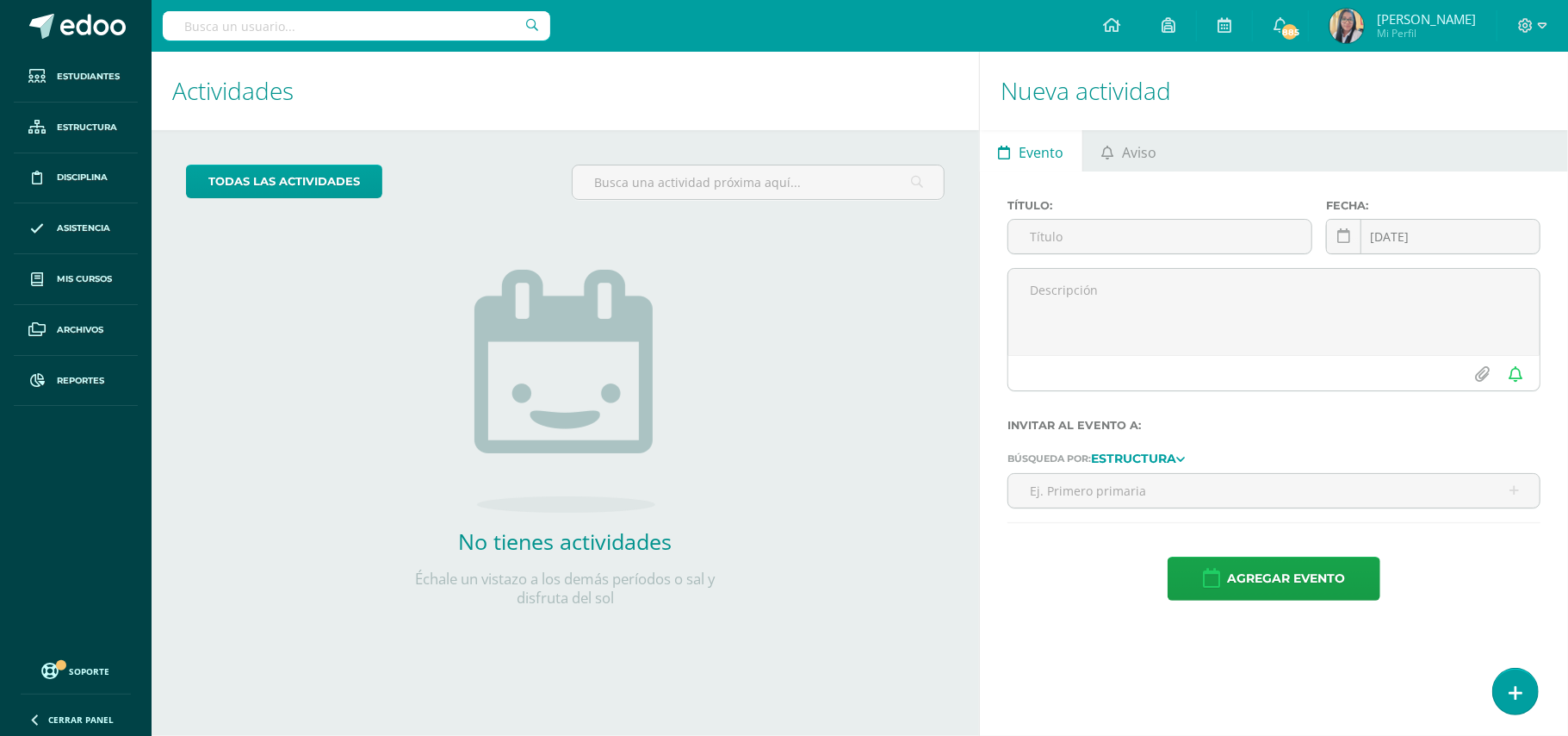
click at [281, 28] on input "text" at bounding box center [356, 25] width 387 height 29
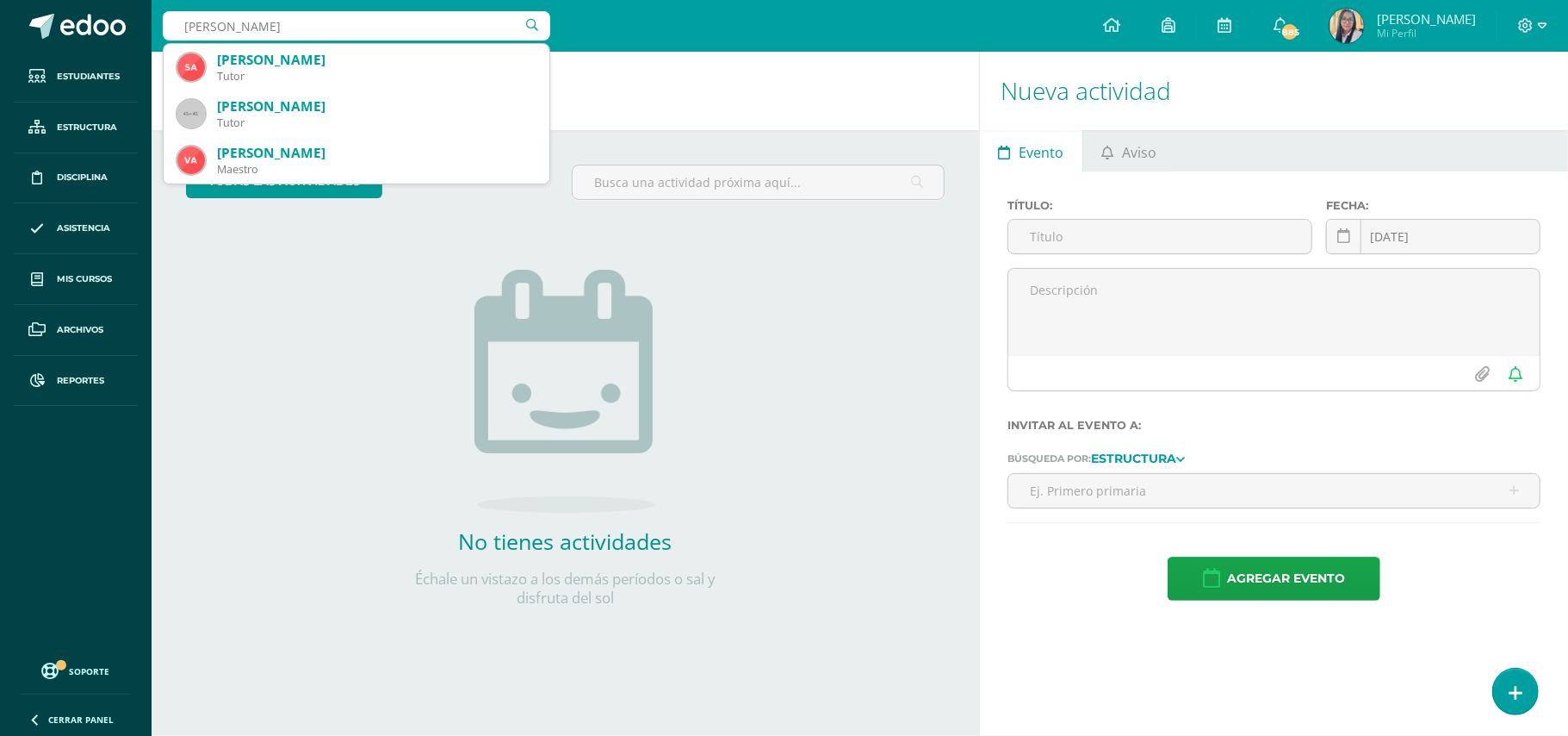
type input "[PERSON_NAME]"
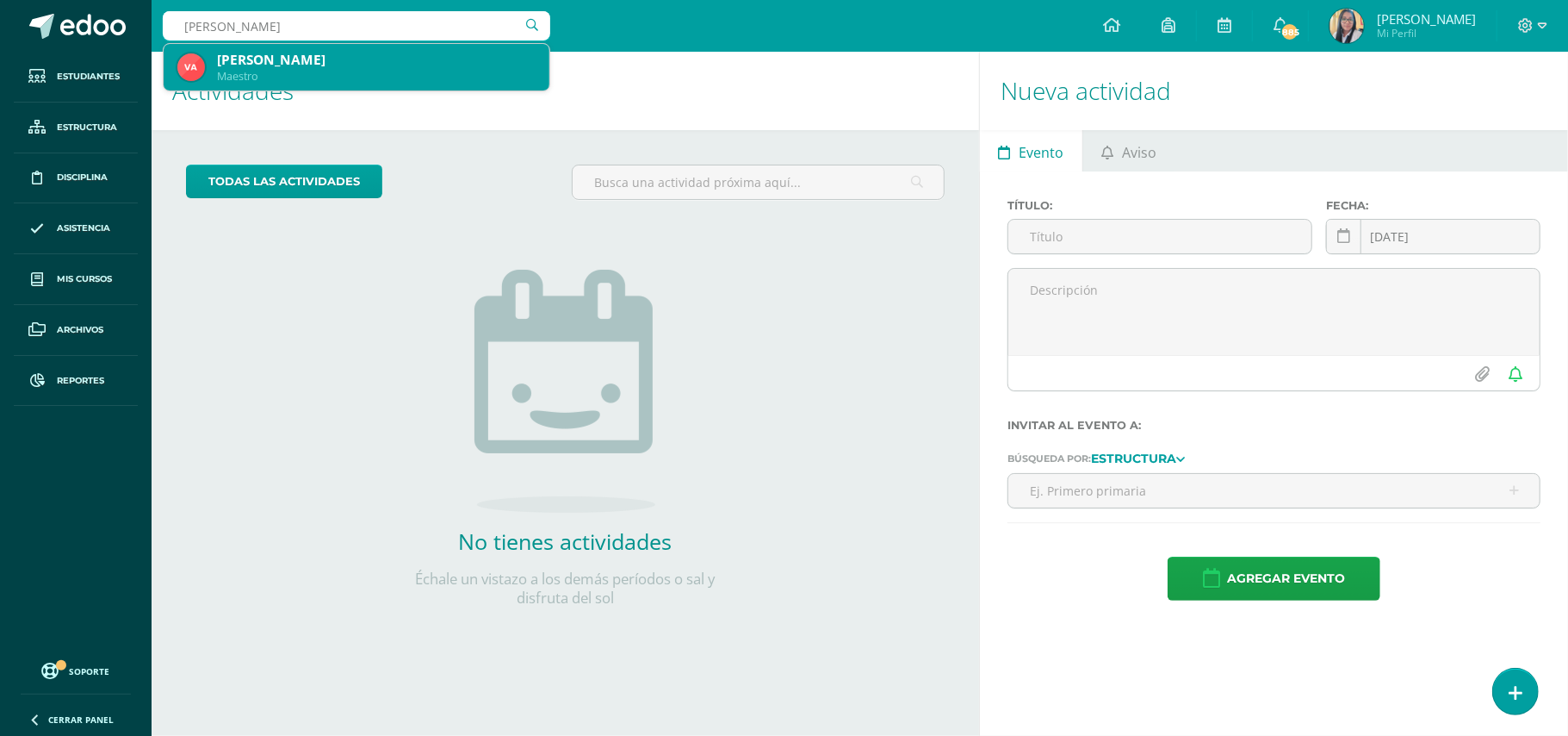
click at [225, 83] on div "Maestro" at bounding box center [376, 76] width 318 height 15
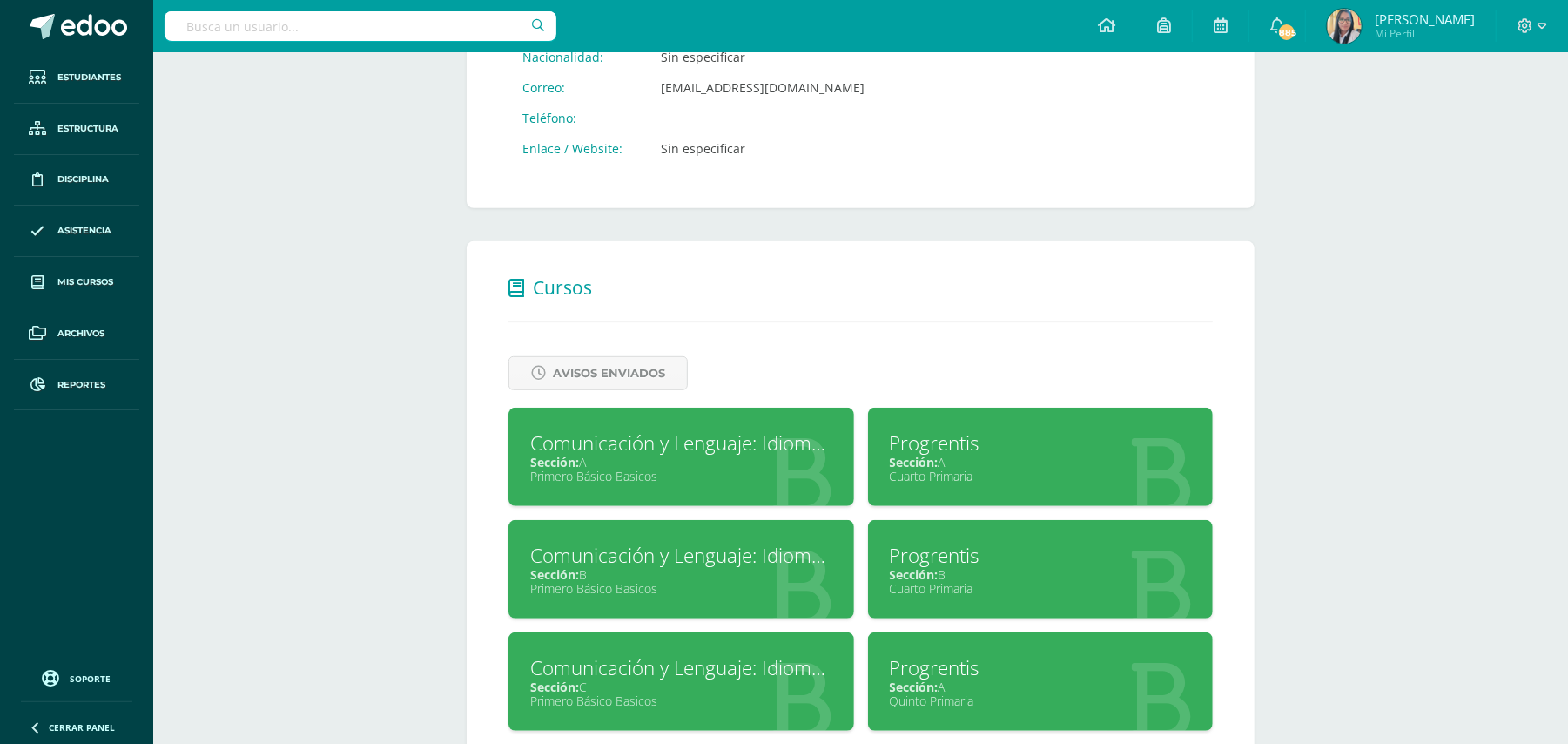
scroll to position [580, 0]
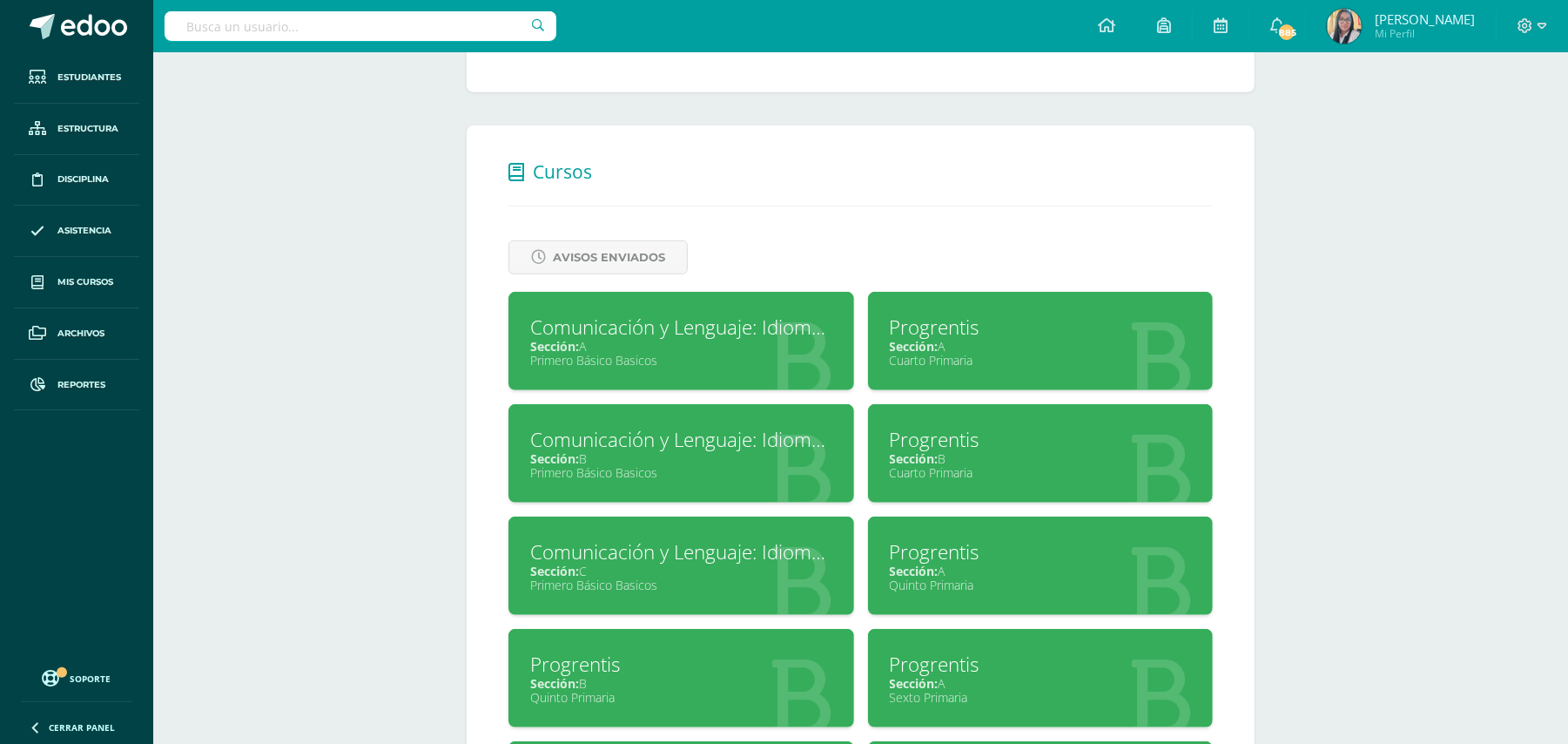
click at [641, 328] on div "Comunicación y Lenguaje: Idioma Español" at bounding box center [681, 327] width 302 height 27
click at [629, 442] on div "Comunicación y Lenguaje: Idioma Español" at bounding box center [681, 439] width 302 height 27
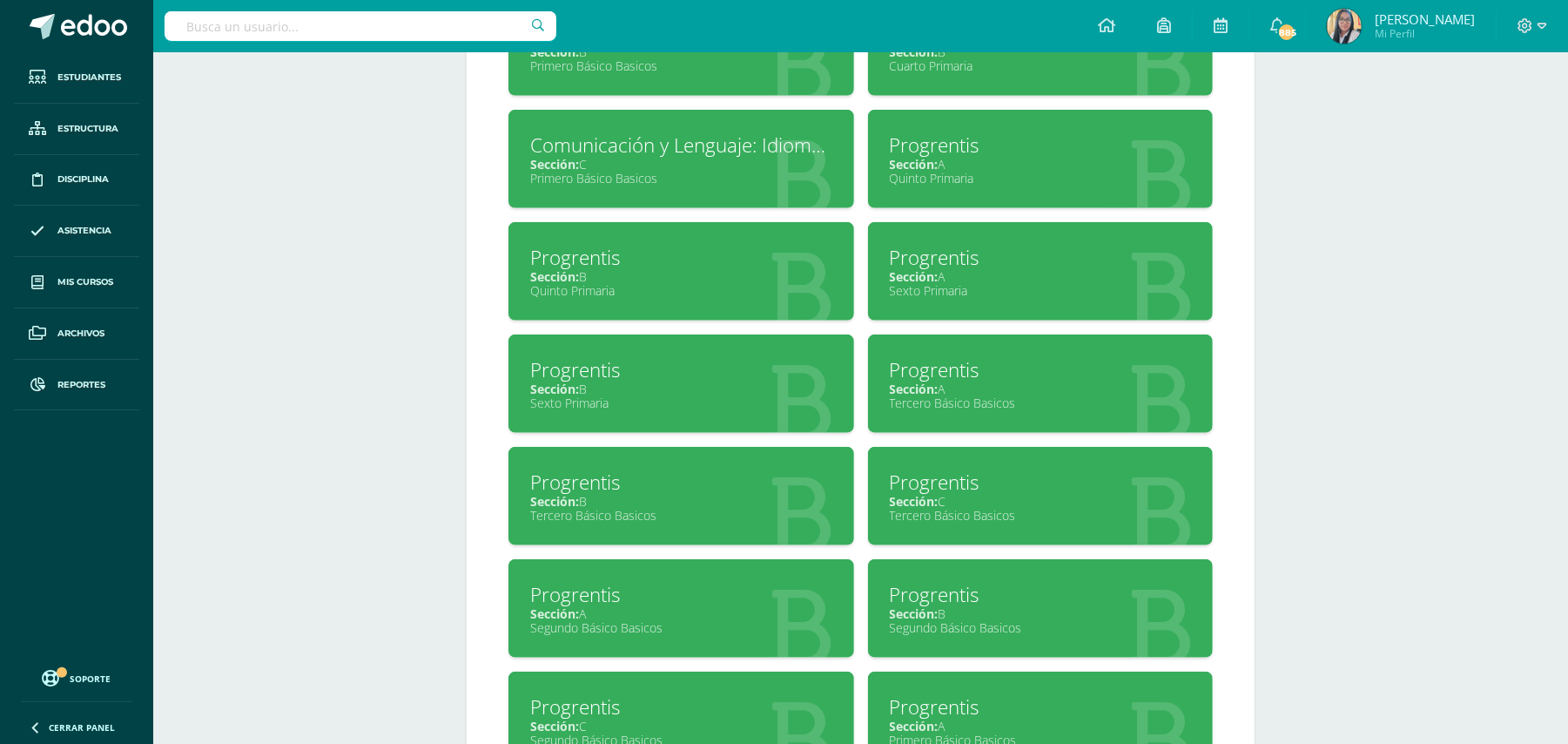
scroll to position [1045, 0]
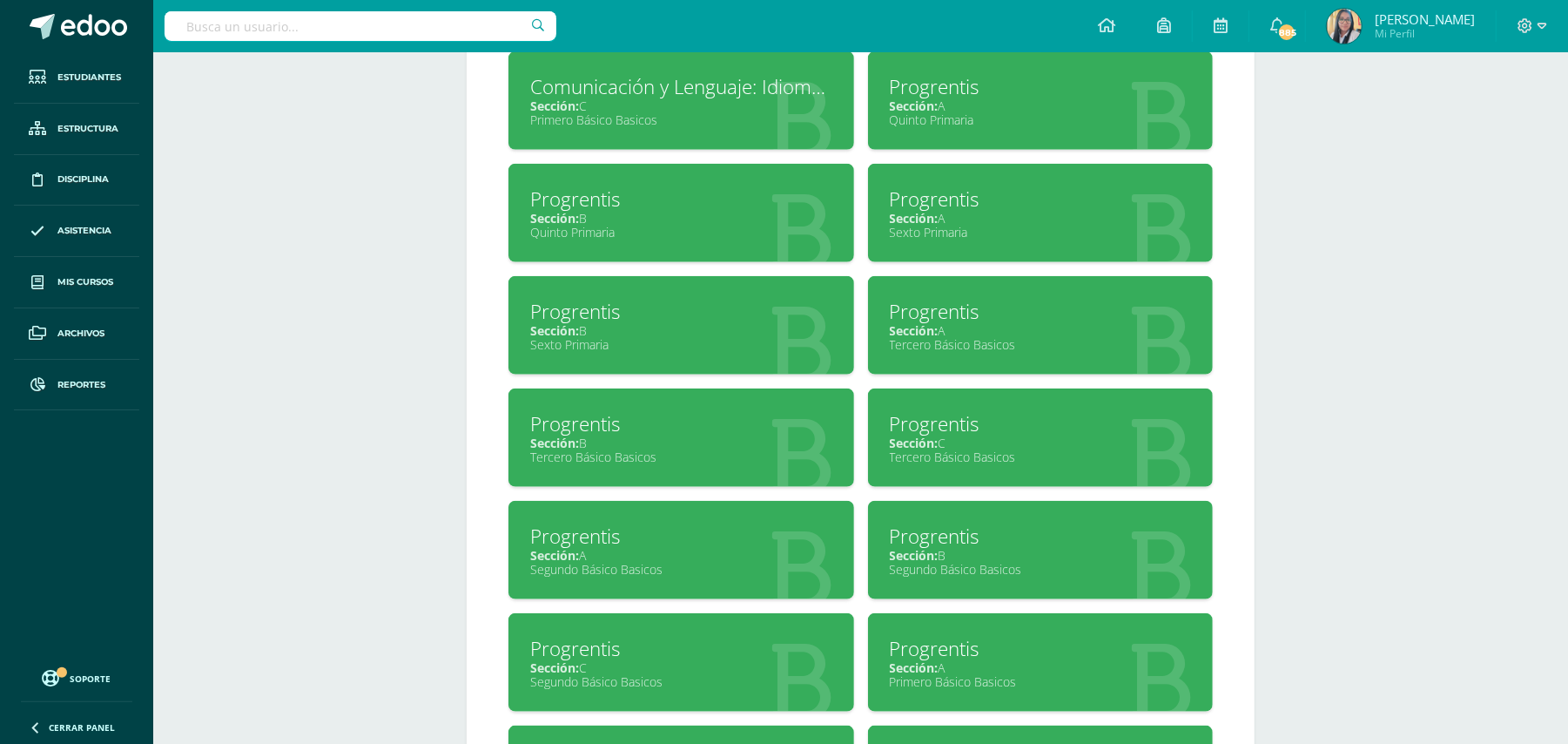
click at [949, 322] on div "Sección: A" at bounding box center [1041, 330] width 302 height 16
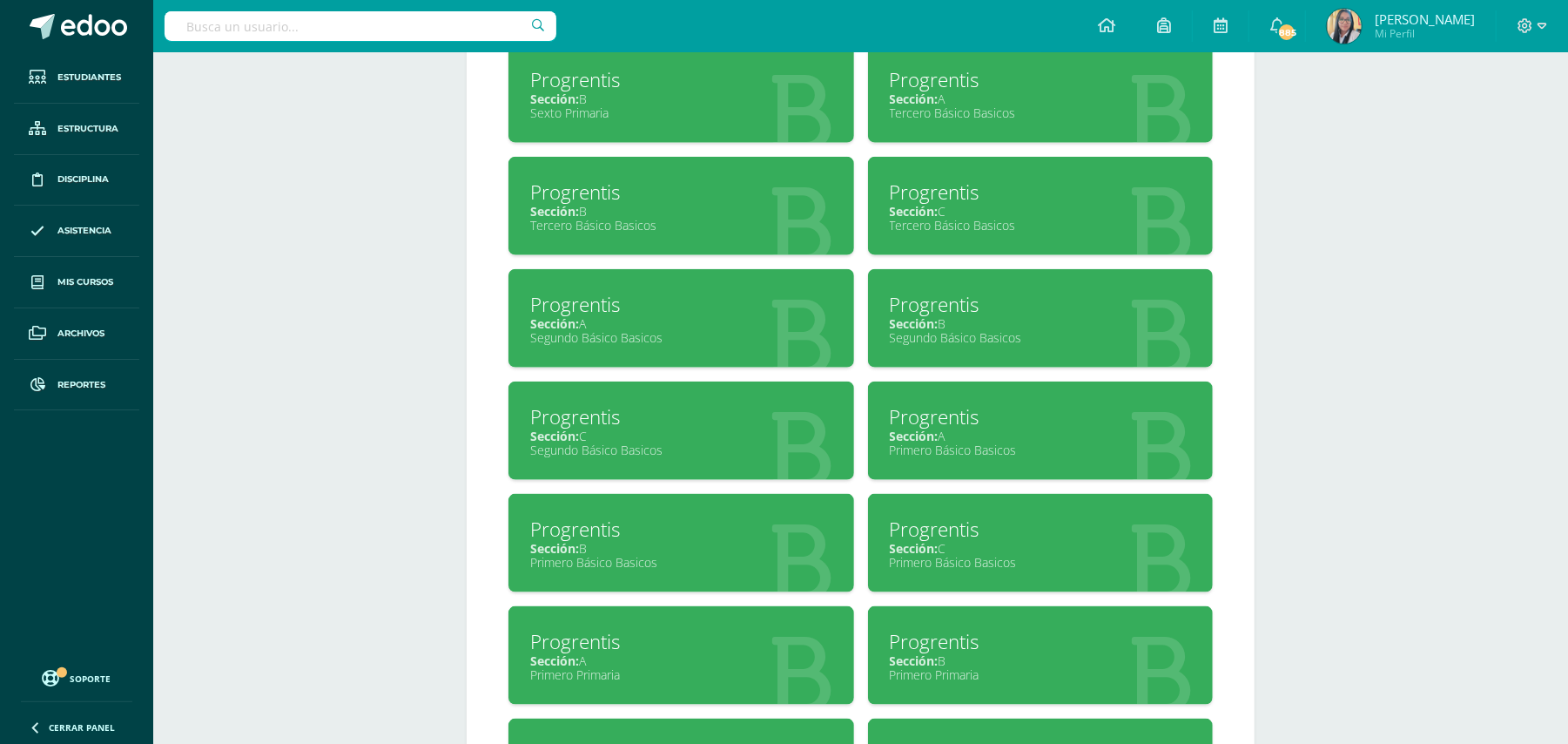
scroll to position [1393, 0]
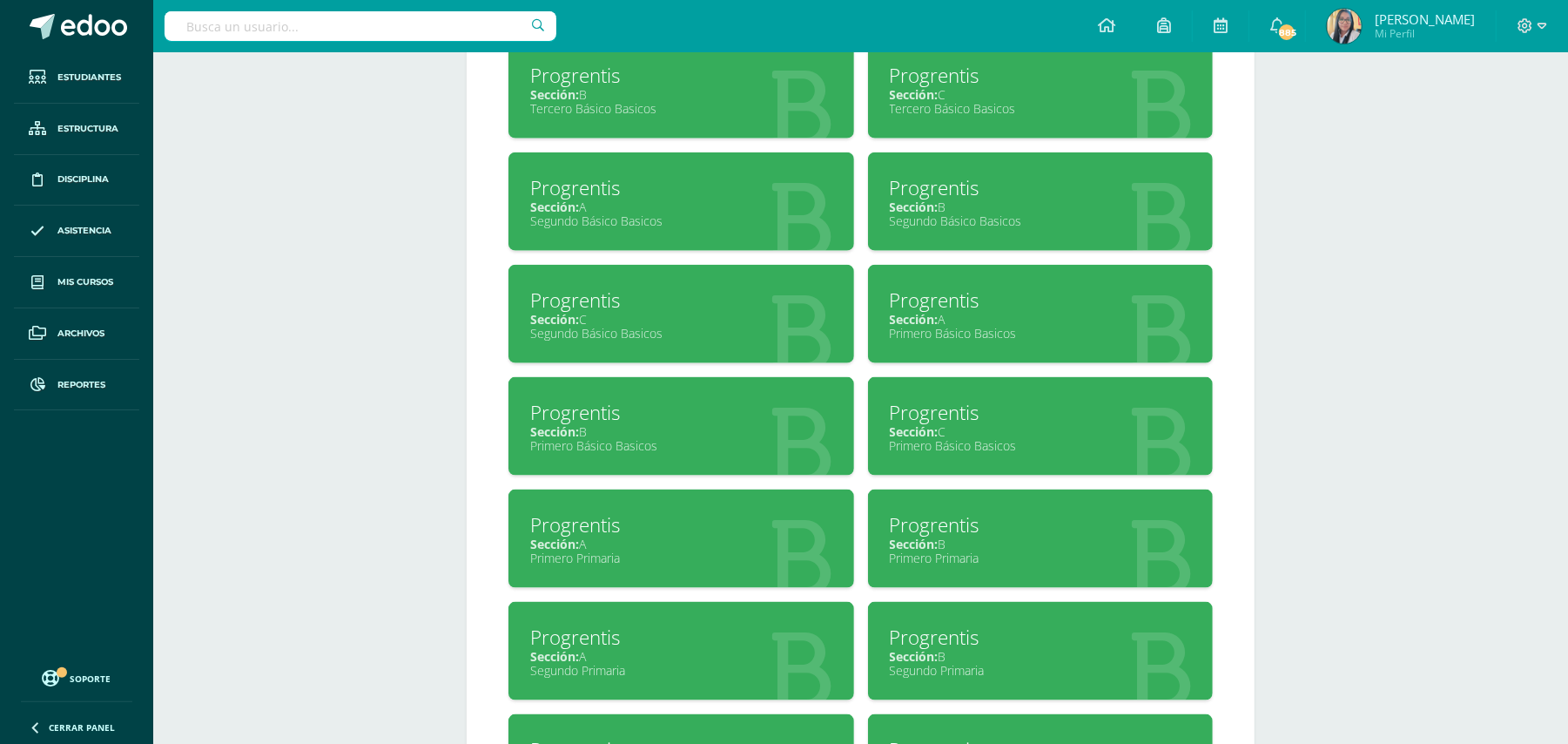
click at [952, 311] on div "Sección: A" at bounding box center [1041, 318] width 302 height 16
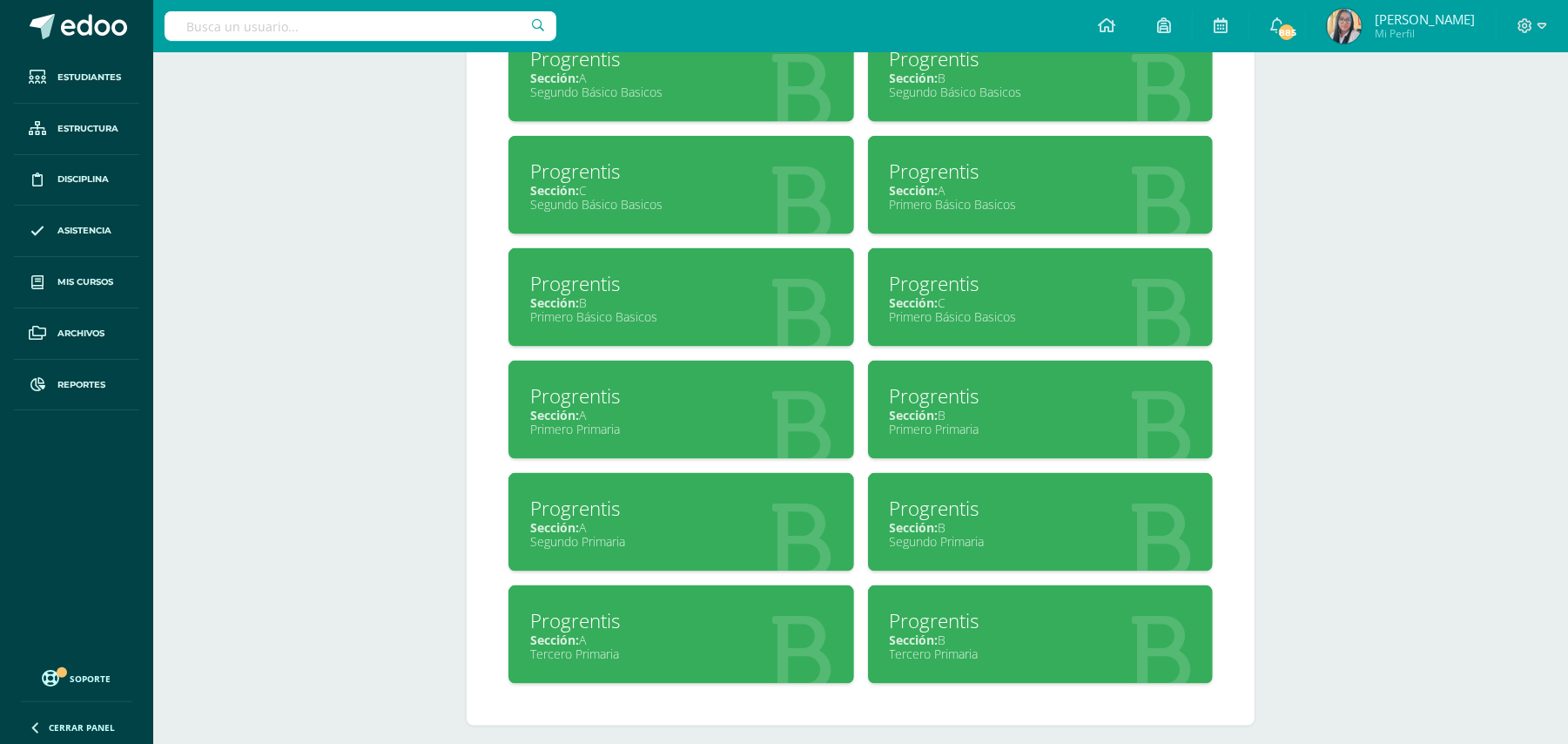
scroll to position [1524, 0]
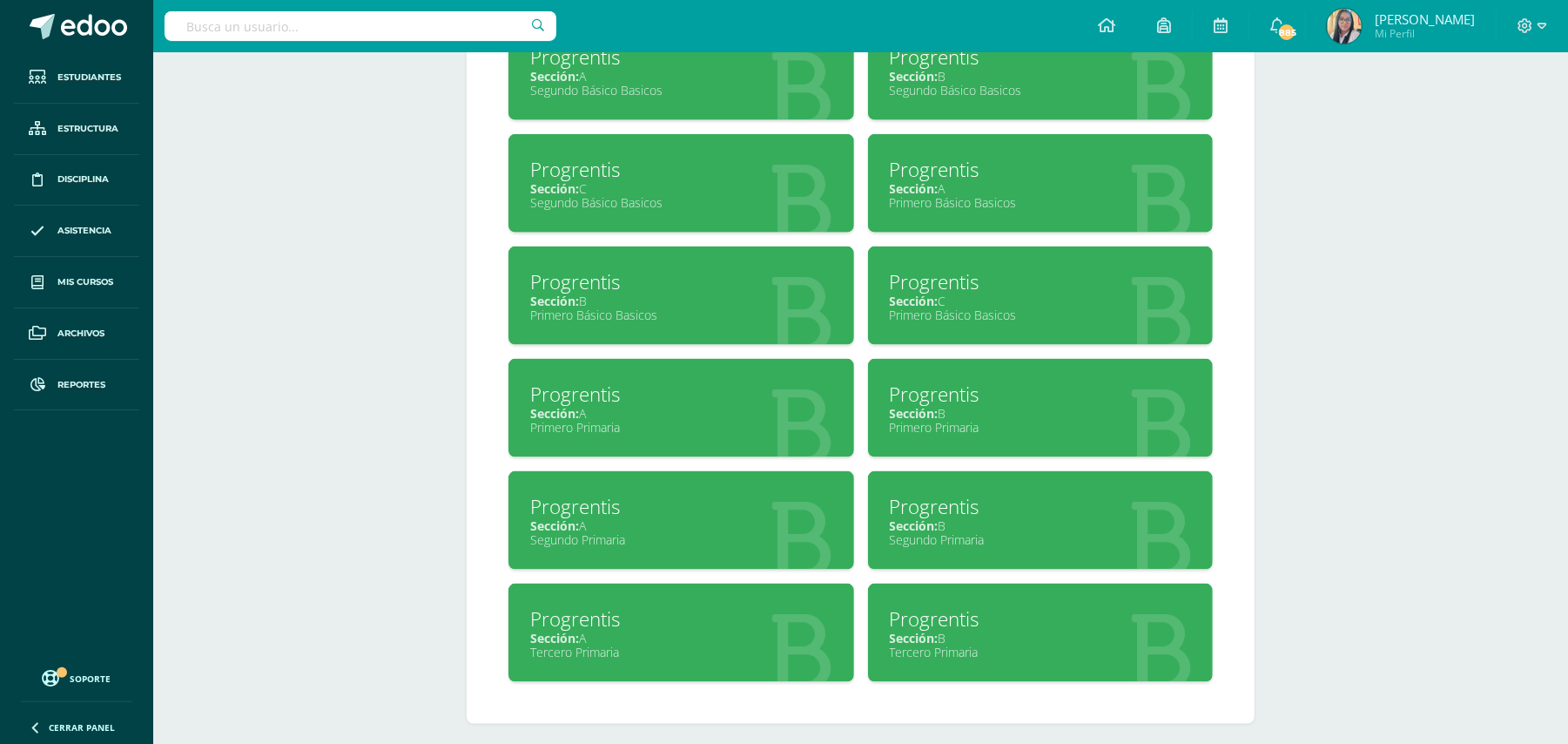
click at [960, 611] on div "Progrentis" at bounding box center [1041, 619] width 302 height 27
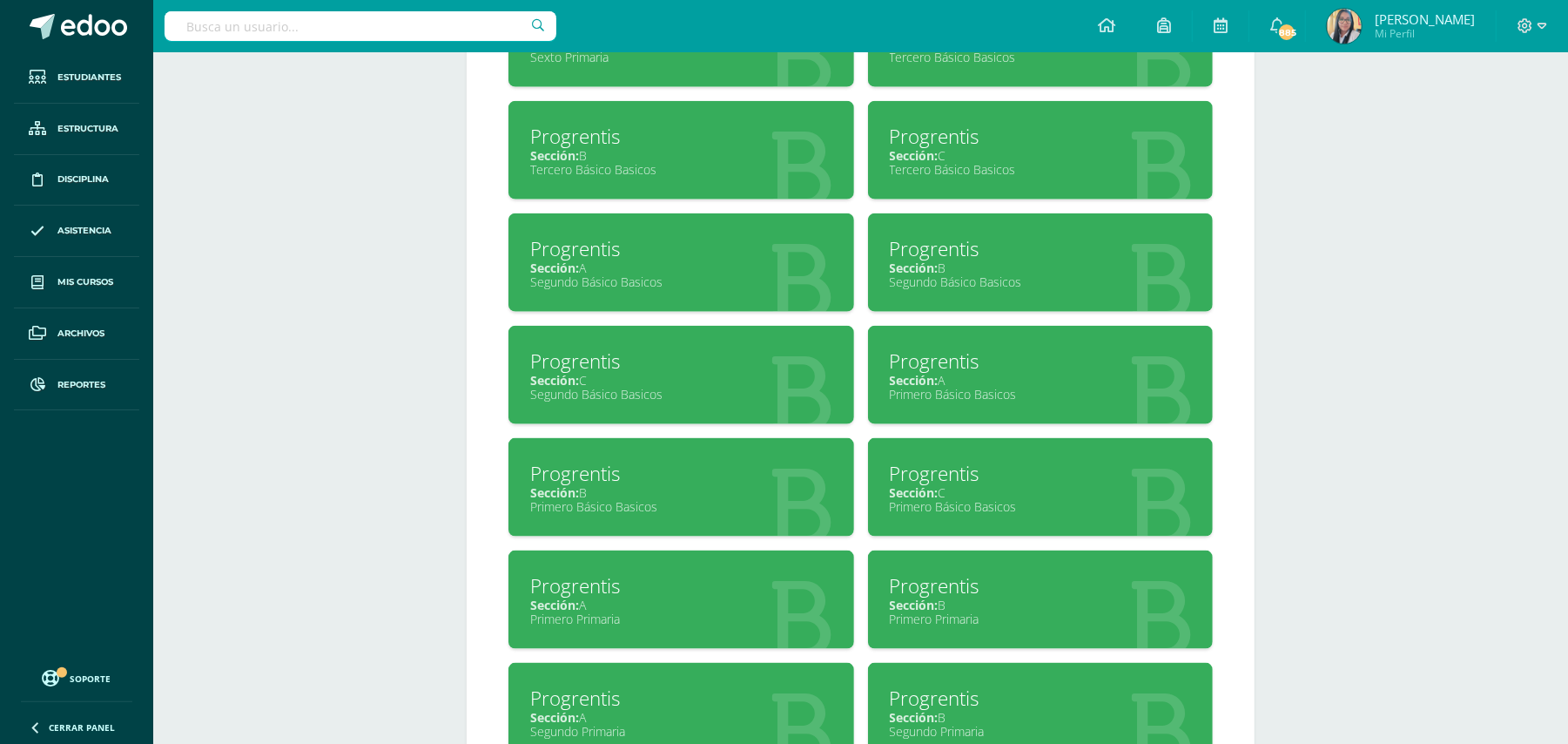
scroll to position [1292, 0]
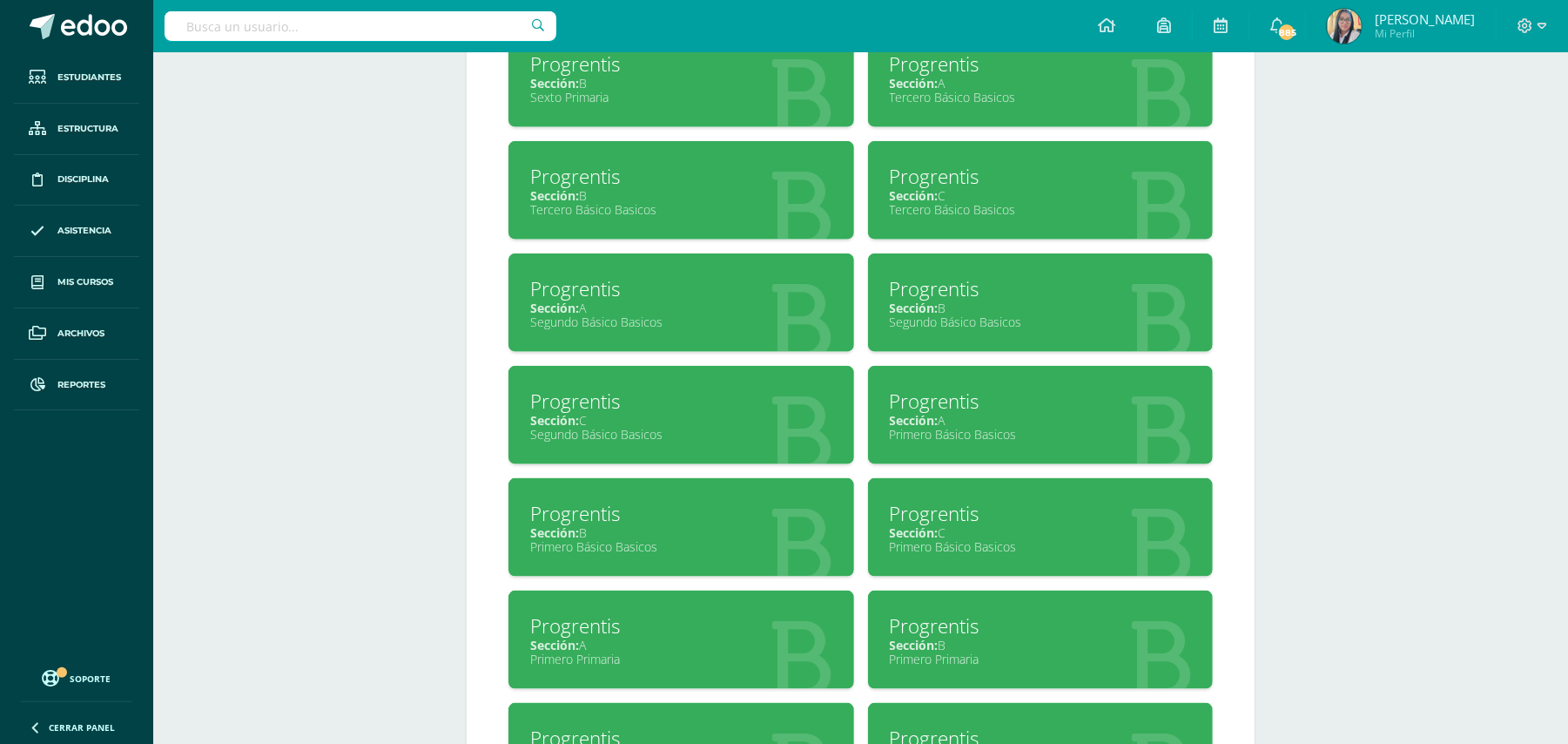
click at [640, 201] on div "Tercero Básico Basicos" at bounding box center [681, 209] width 302 height 16
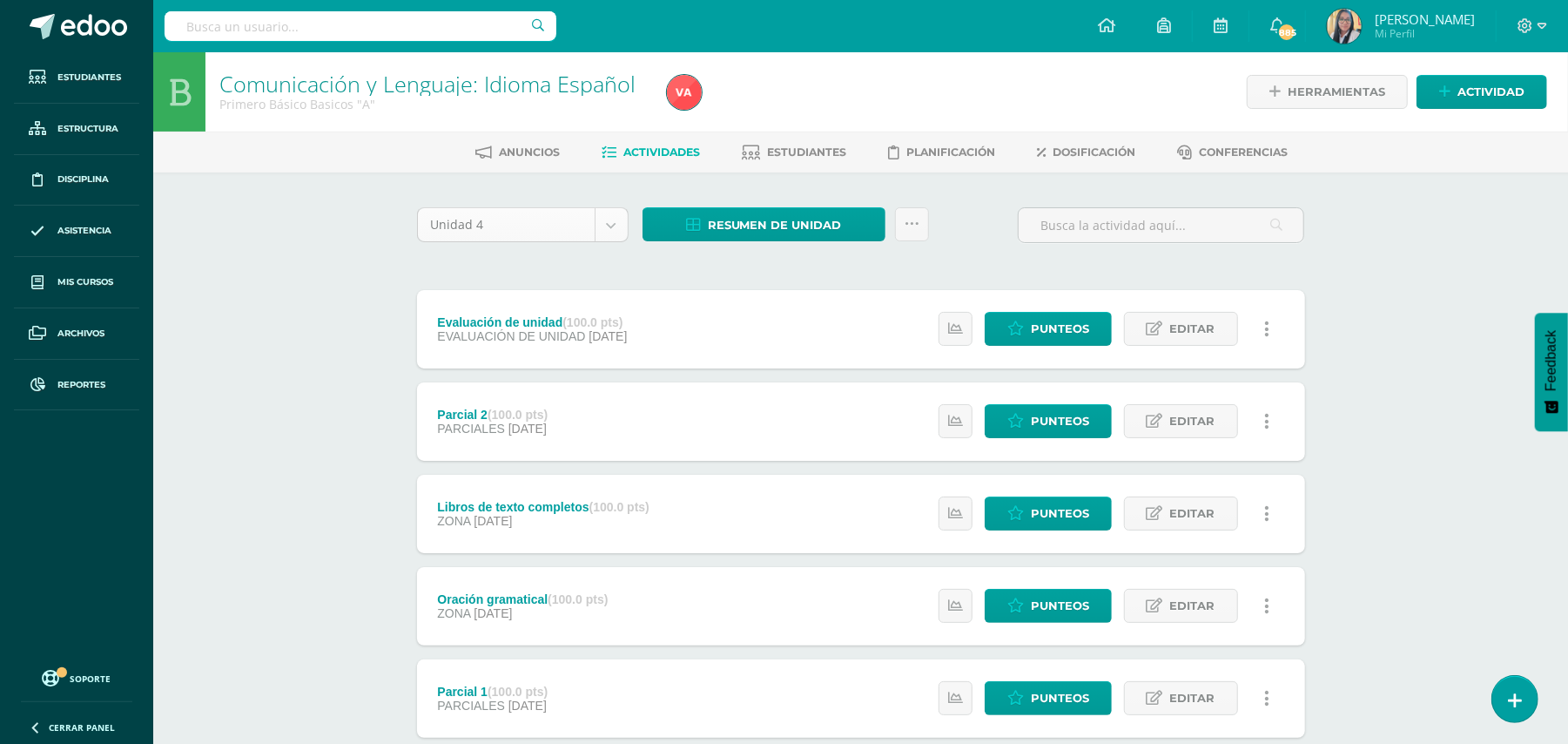
click at [613, 220] on body "Estudiantes Estructura Disciplina Asistencia Mis cursos Archivos Reportes Sopor…" at bounding box center [784, 611] width 1568 height 1223
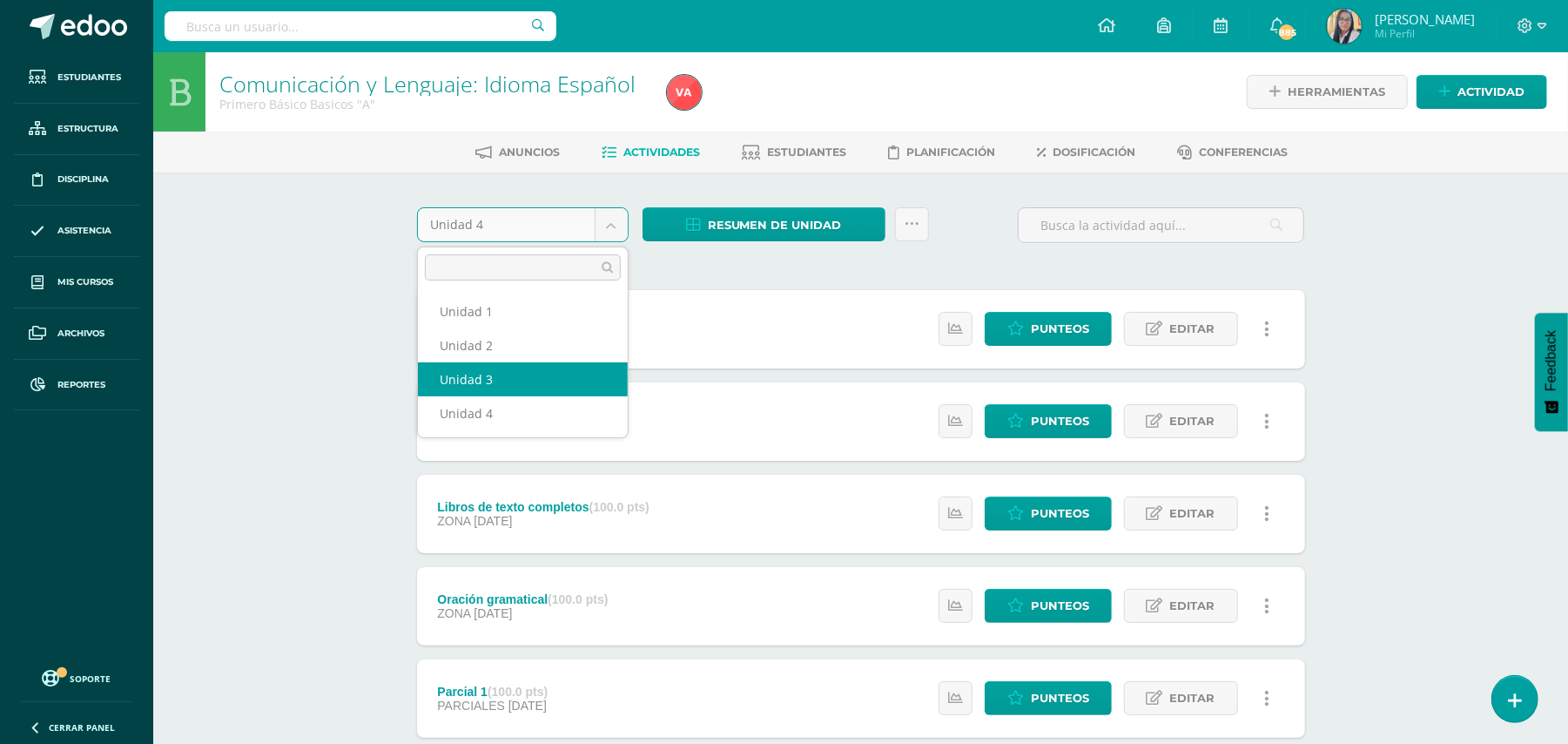
select select "Unidad 3"
click at [614, 230] on body "Estudiantes Estructura Disciplina Asistencia Mis cursos Archivos Reportes Sopor…" at bounding box center [784, 611] width 1568 height 1223
select select "Unidad 3"
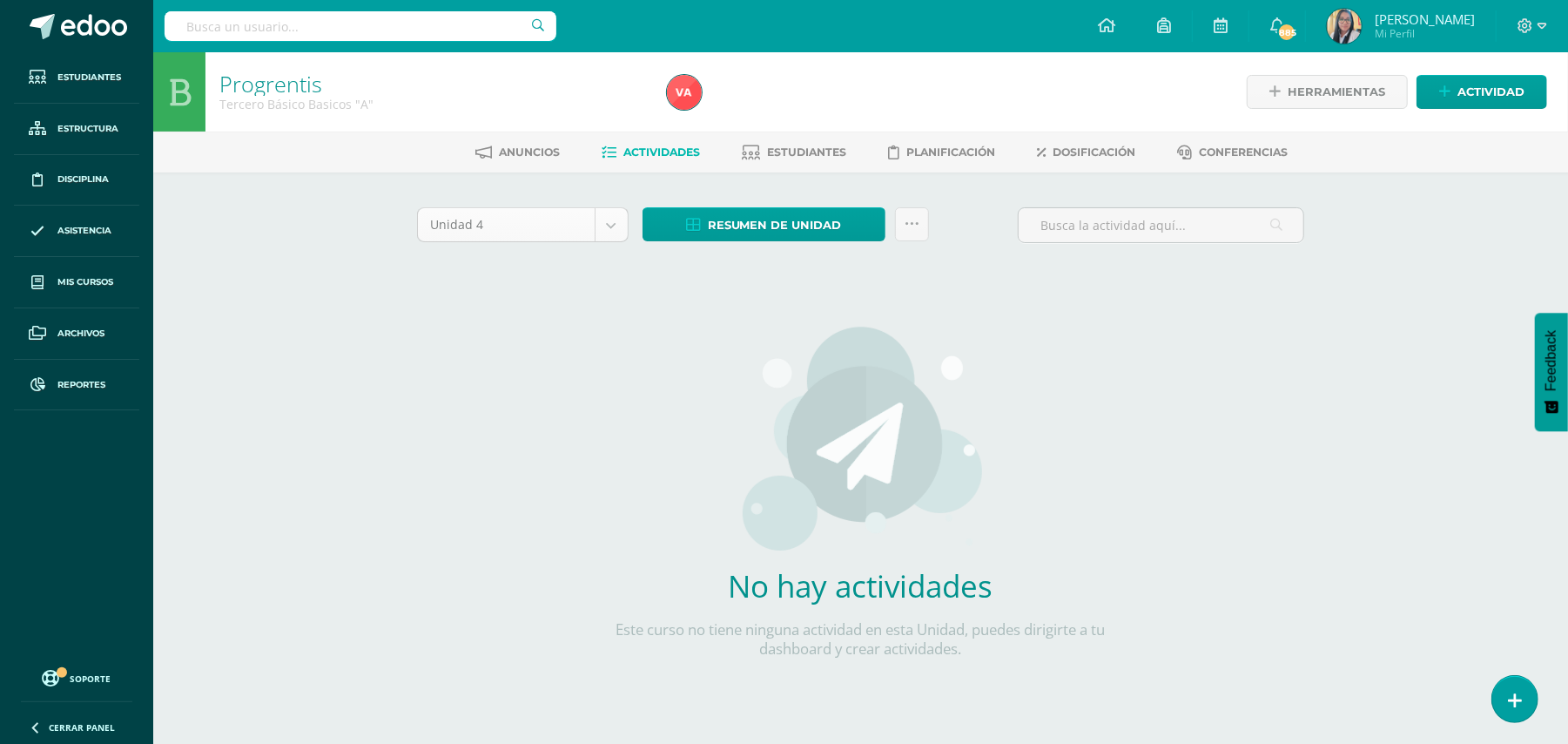
click at [611, 223] on body "Estudiantes Estructura Disciplina Asistencia Mis cursos Archivos Reportes Sopor…" at bounding box center [784, 373] width 1568 height 748
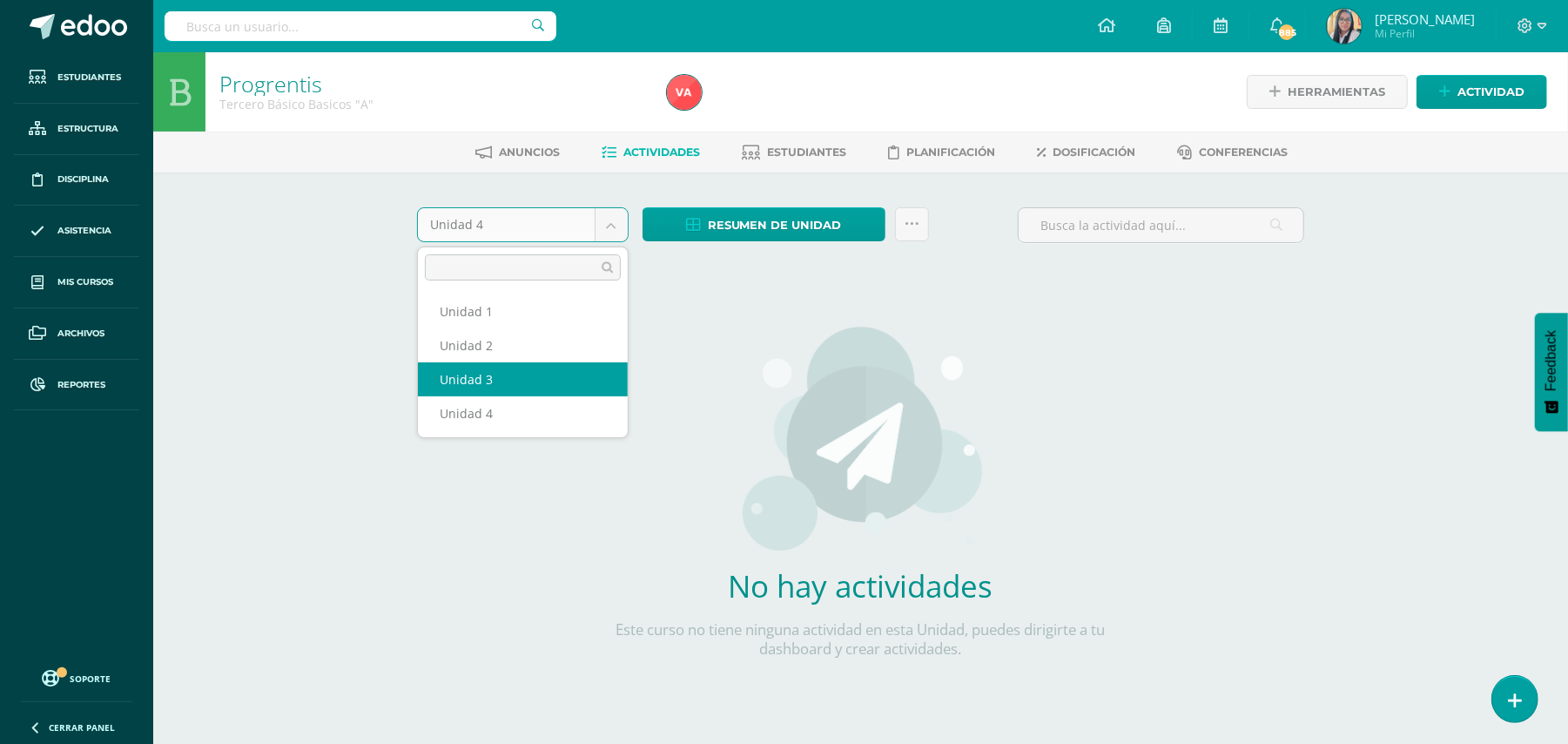
select select "Unidad 3"
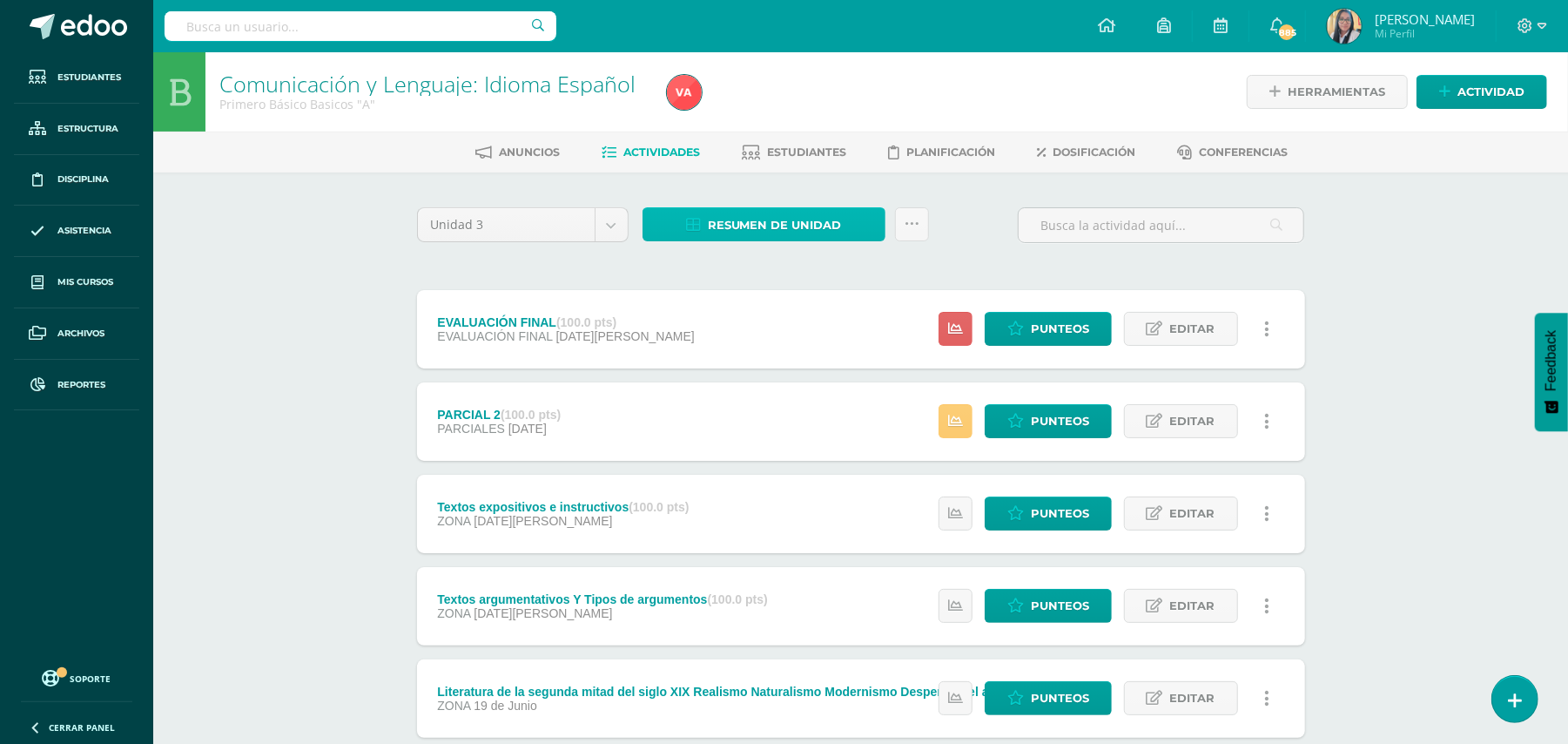
click at [797, 219] on span "Resumen de unidad" at bounding box center [774, 225] width 134 height 32
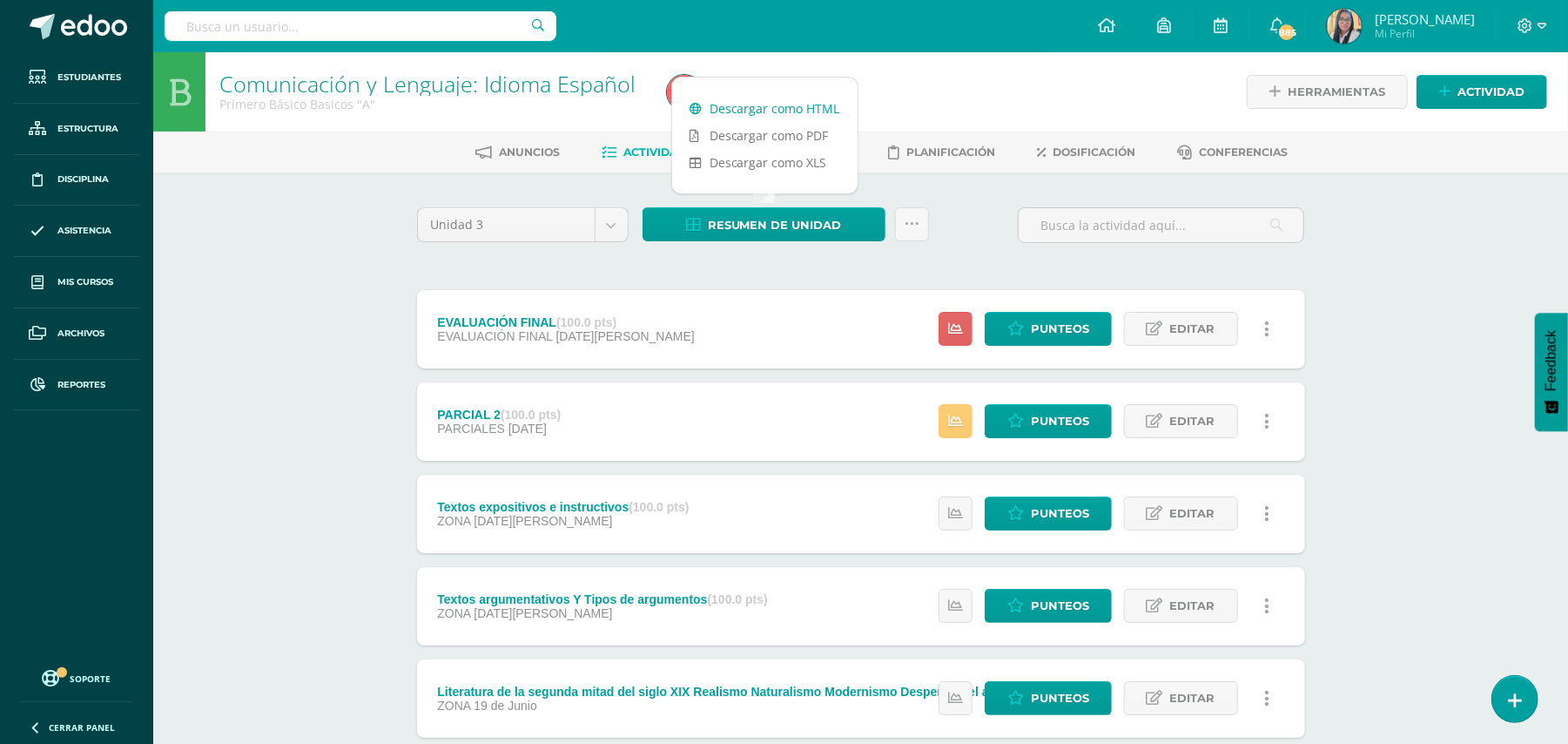
click at [768, 109] on link "Descargar como HTML" at bounding box center [764, 108] width 185 height 27
click at [907, 217] on icon at bounding box center [912, 224] width 15 height 15
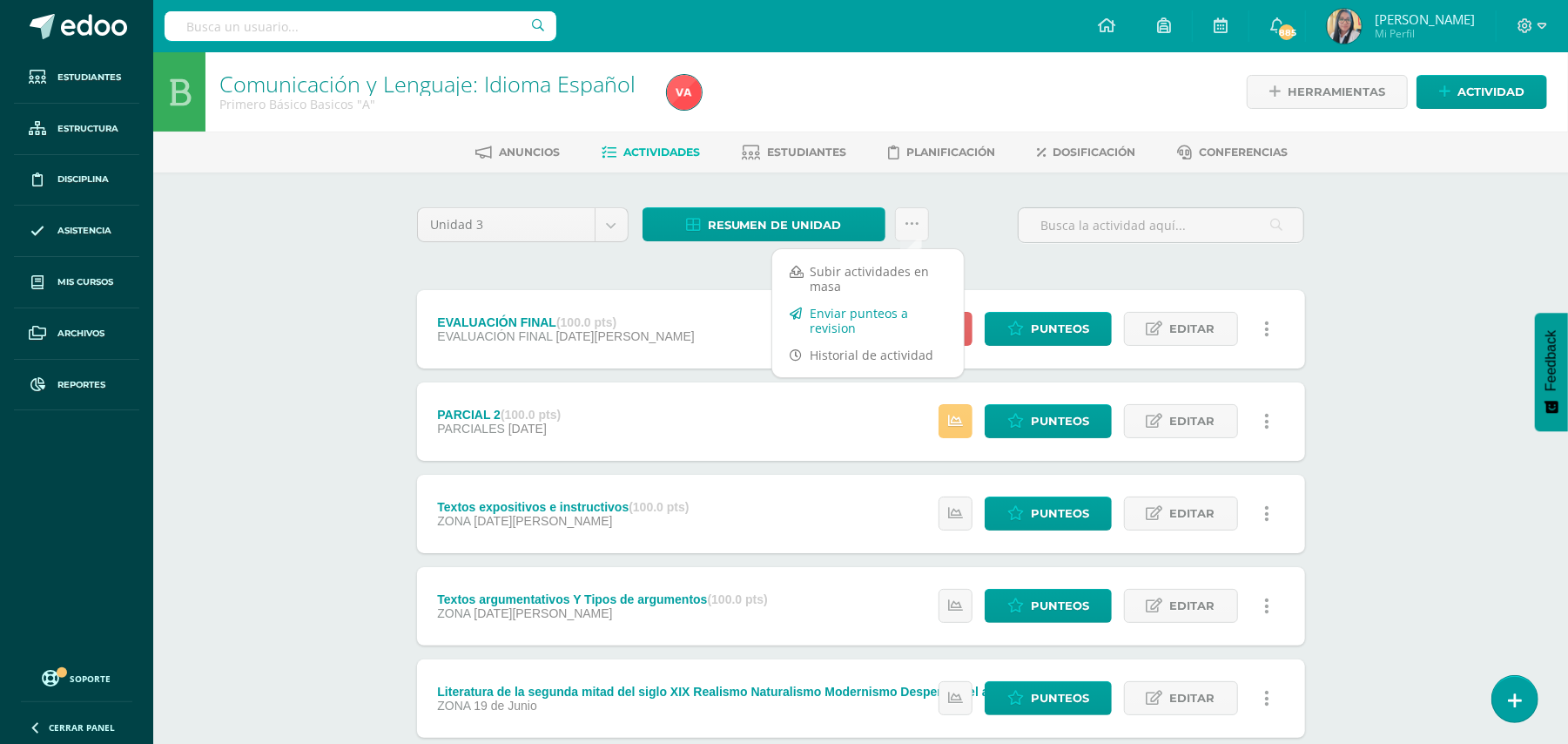
click at [843, 317] on link "Enviar punteos a revision" at bounding box center [869, 320] width 192 height 42
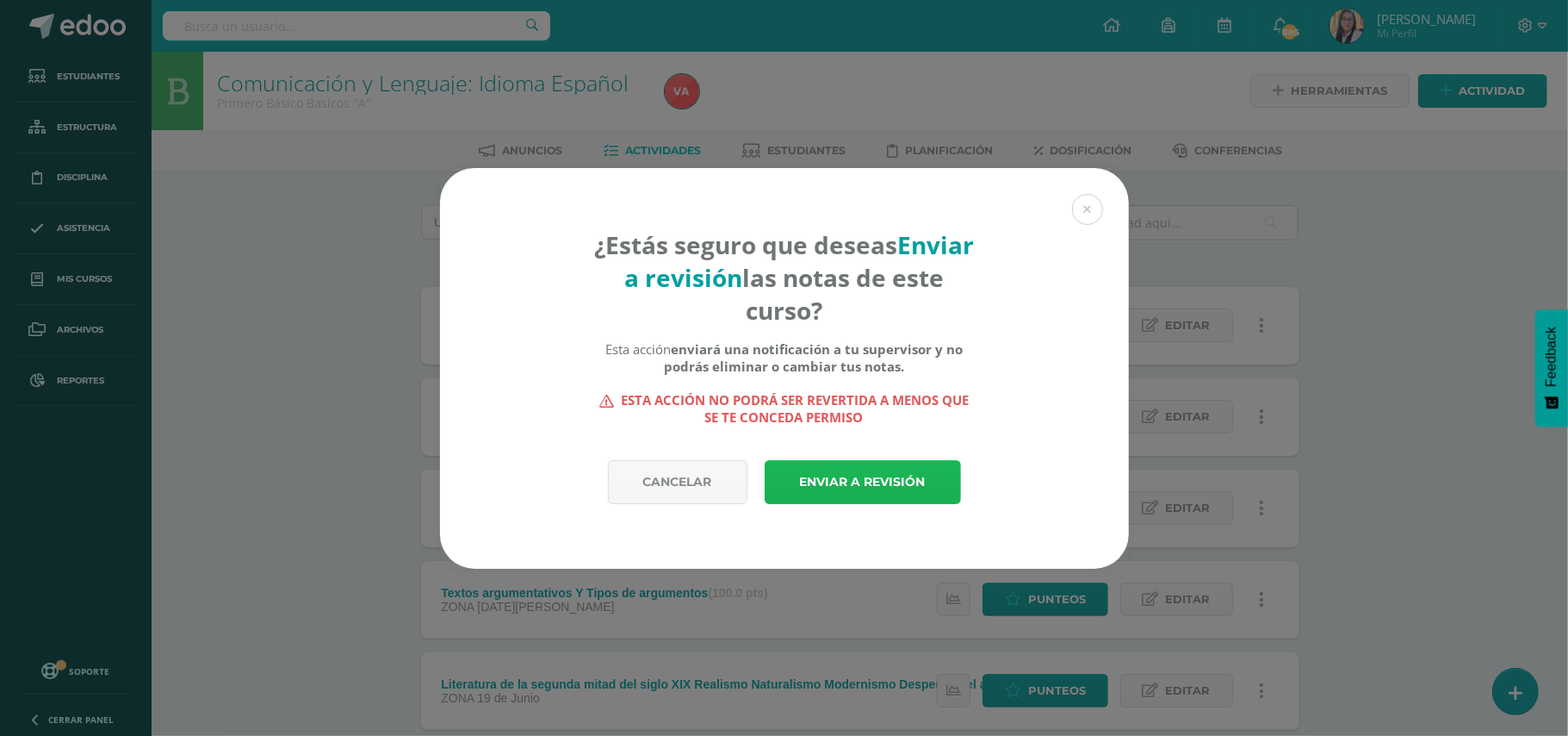
click at [851, 489] on link "Enviar a revisión" at bounding box center [862, 481] width 196 height 44
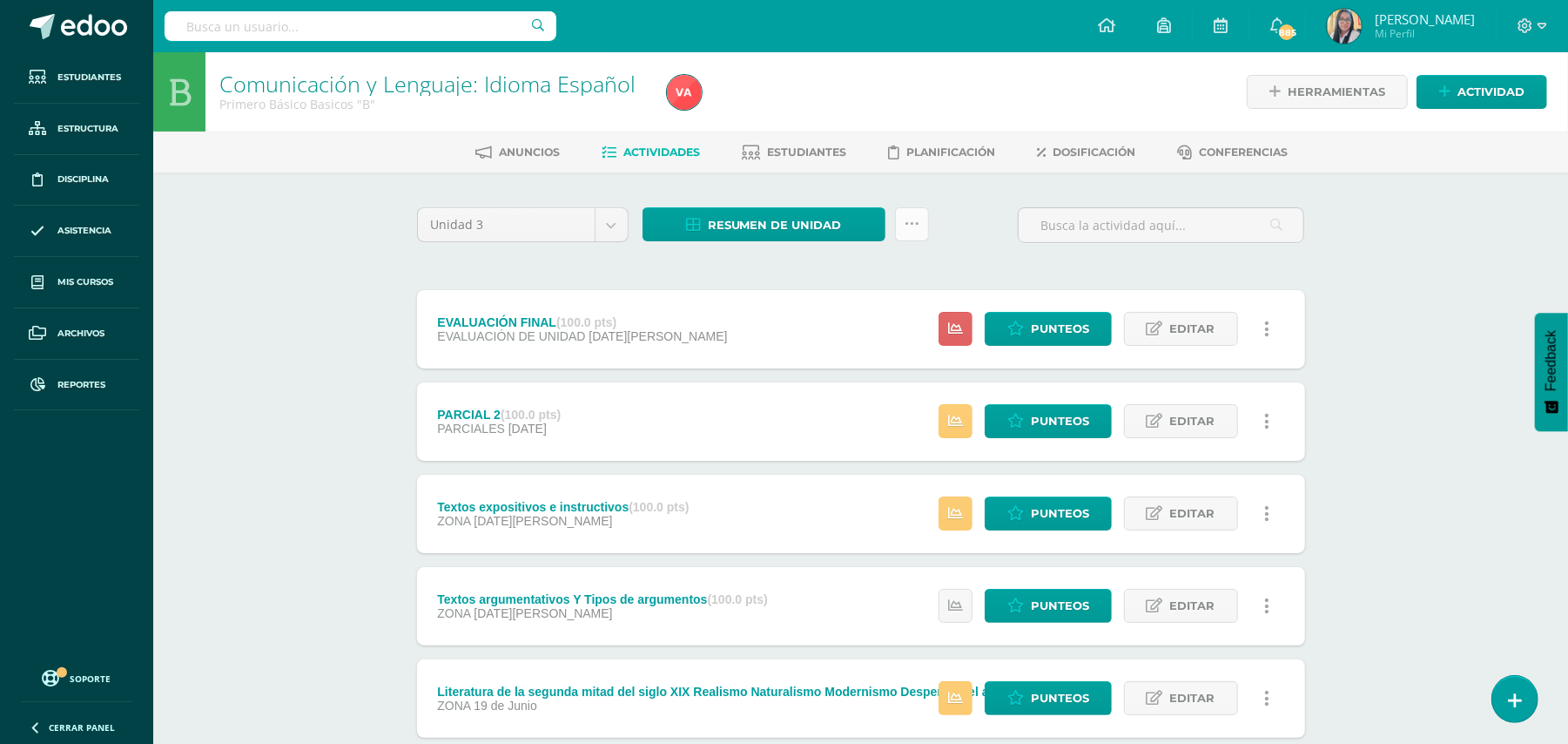
click at [902, 223] on link at bounding box center [912, 224] width 34 height 34
drag, startPoint x: 854, startPoint y: 332, endPoint x: 862, endPoint y: 325, distance: 10.6
click at [854, 331] on link "Enviar punteos a revision" at bounding box center [869, 320] width 192 height 42
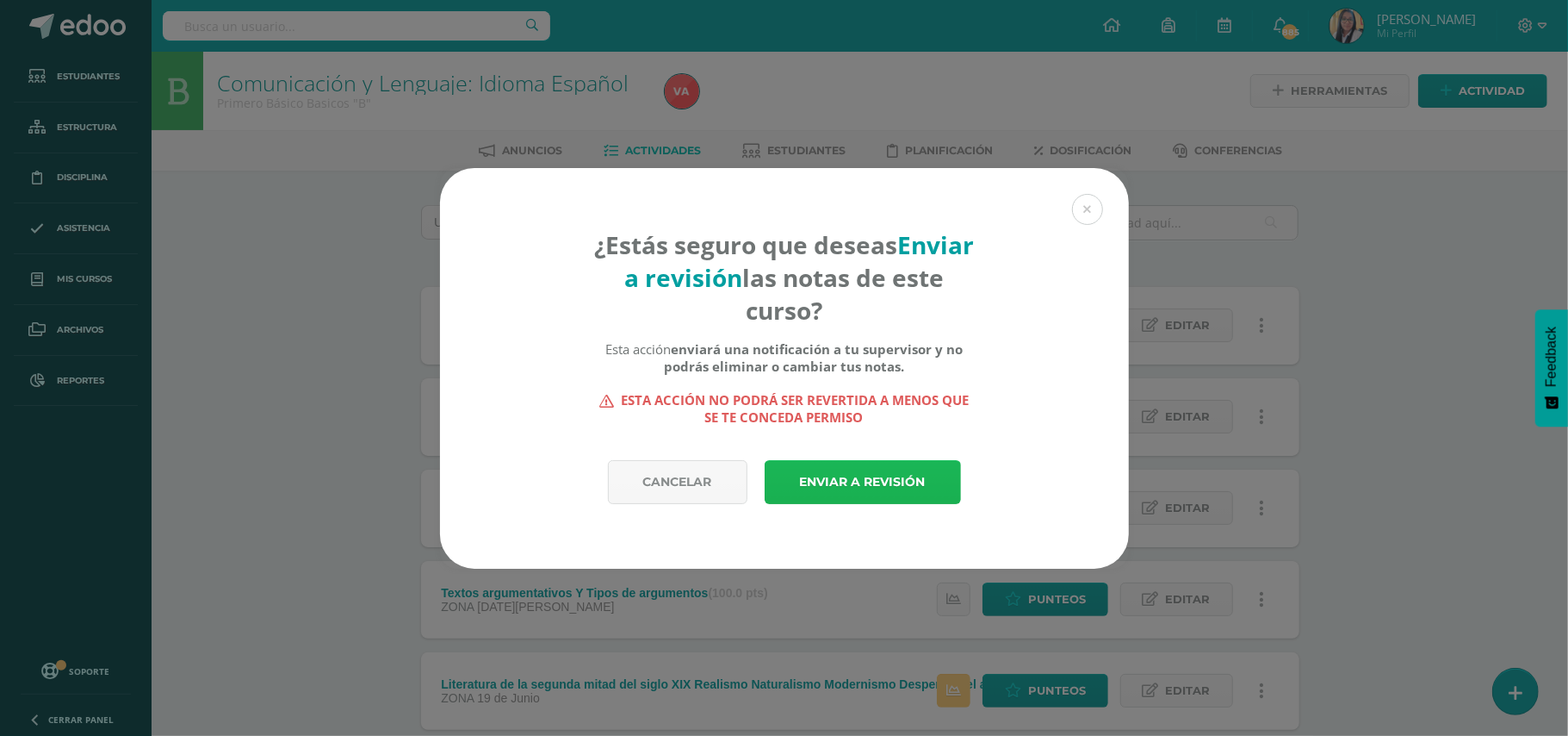
click at [854, 479] on link "Enviar a revisión" at bounding box center [862, 481] width 196 height 44
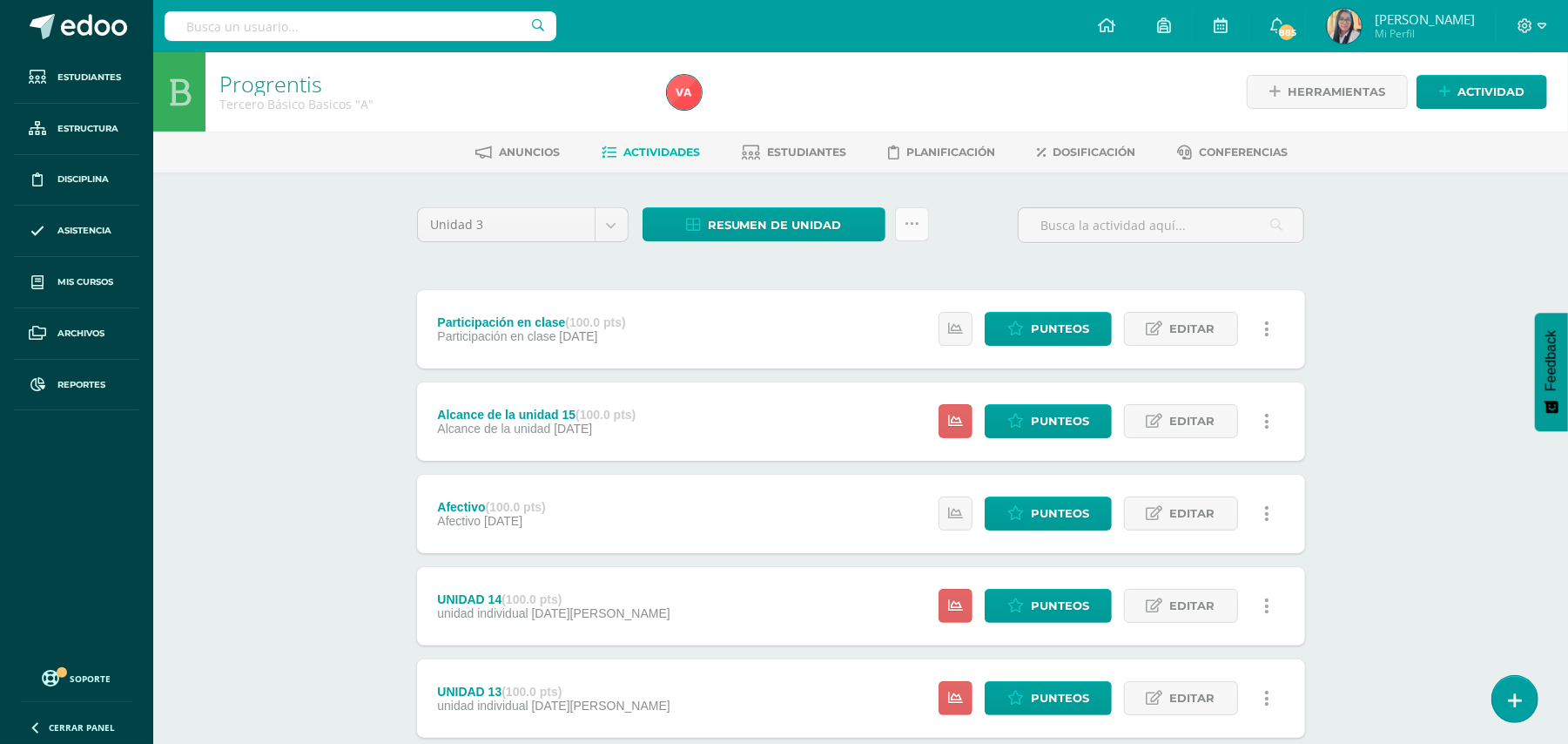
click at [910, 230] on icon at bounding box center [912, 224] width 15 height 15
click at [866, 325] on link "Enviar punteos a revision" at bounding box center [869, 320] width 192 height 42
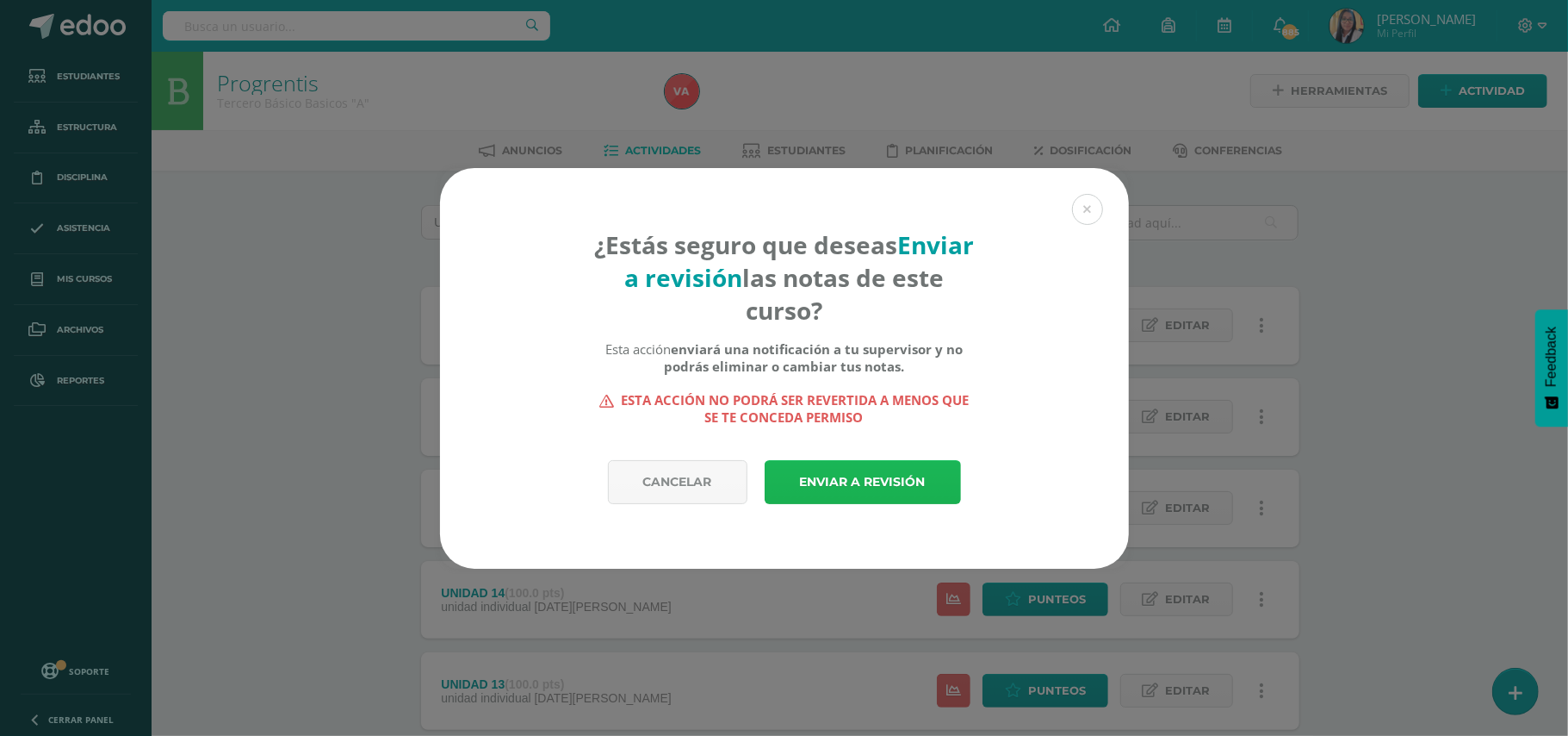
click at [877, 473] on link "Enviar a revisión" at bounding box center [862, 481] width 196 height 44
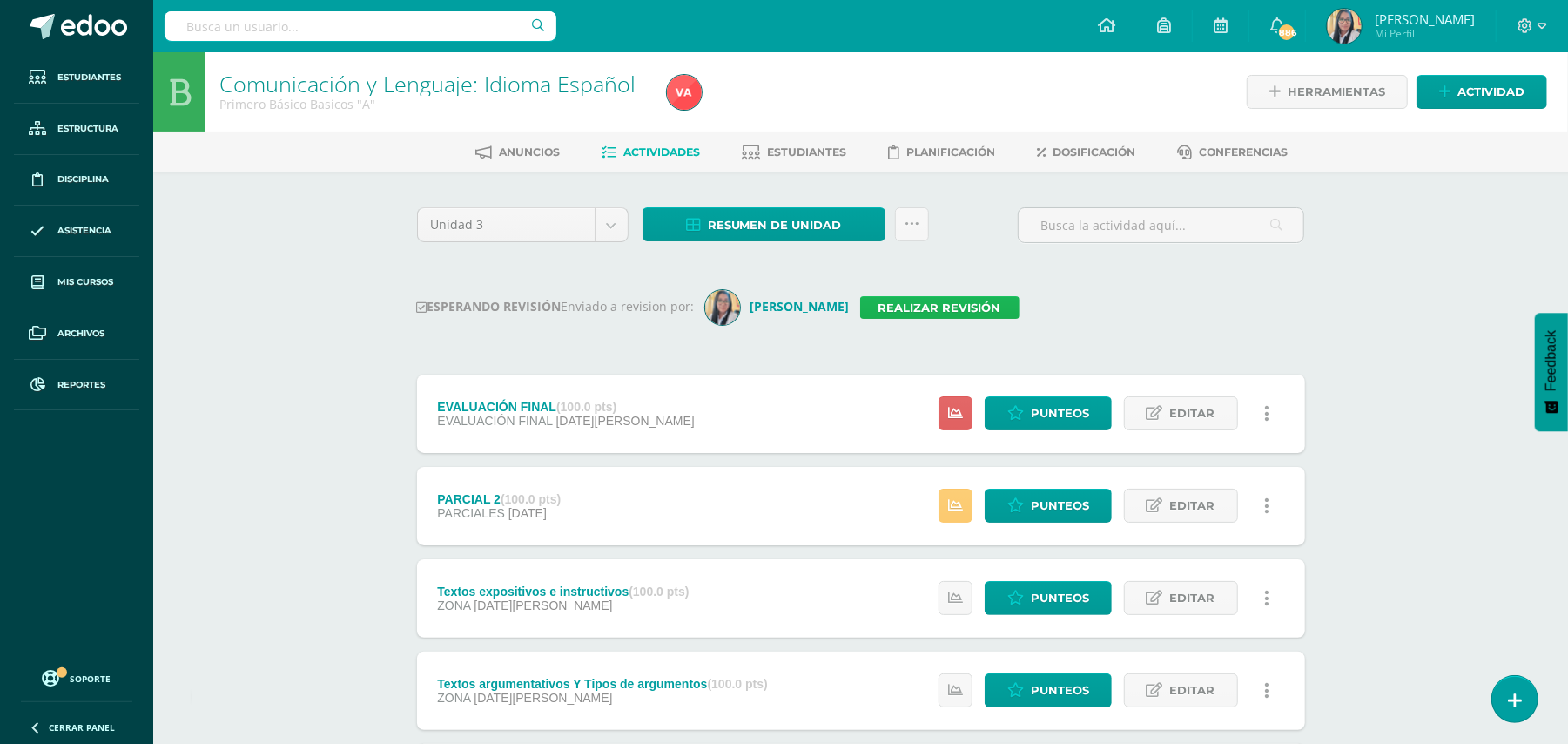
click at [959, 307] on link "Realizar revisión" at bounding box center [940, 308] width 160 height 23
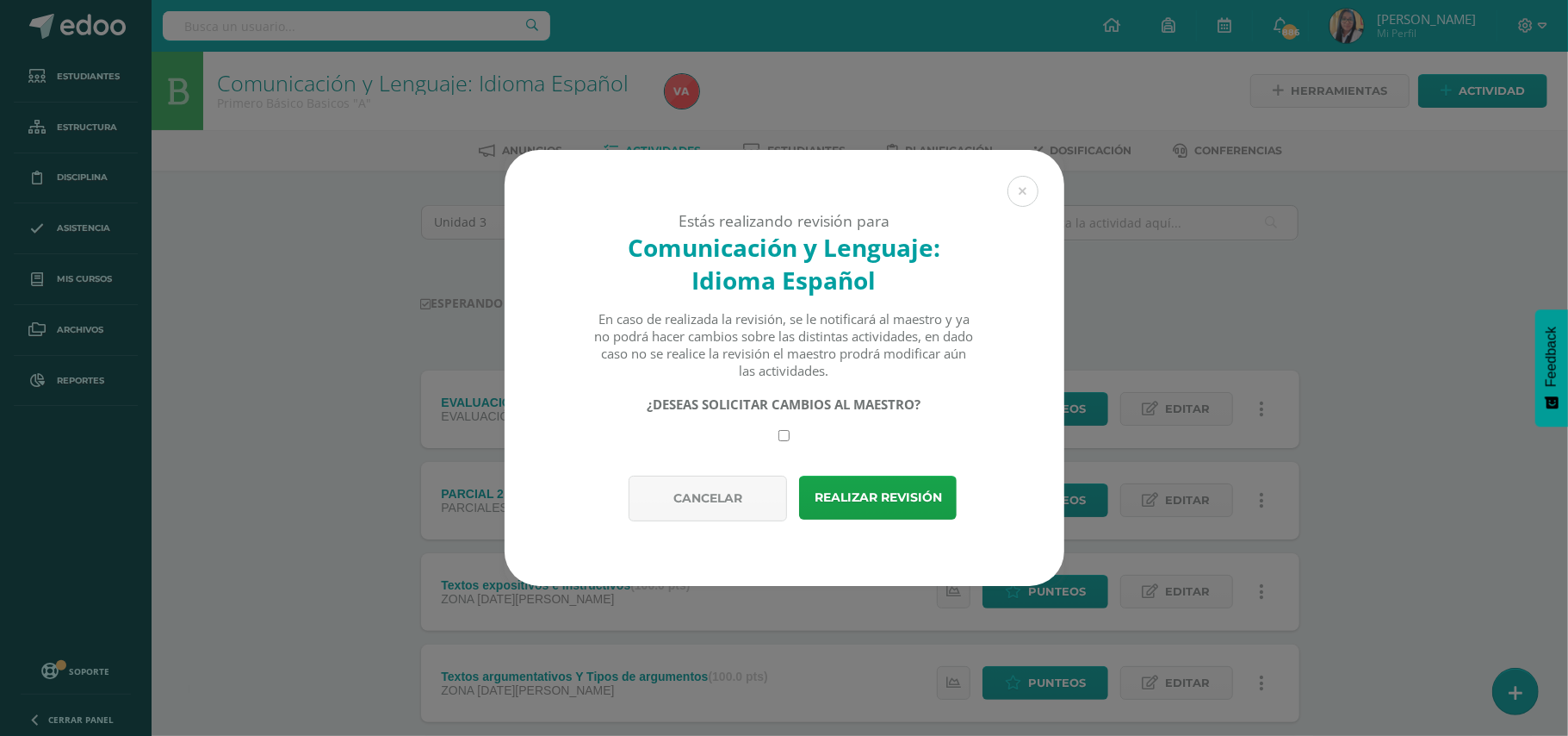
click at [783, 439] on input "checkbox" at bounding box center [784, 435] width 11 height 11
checkbox input "true"
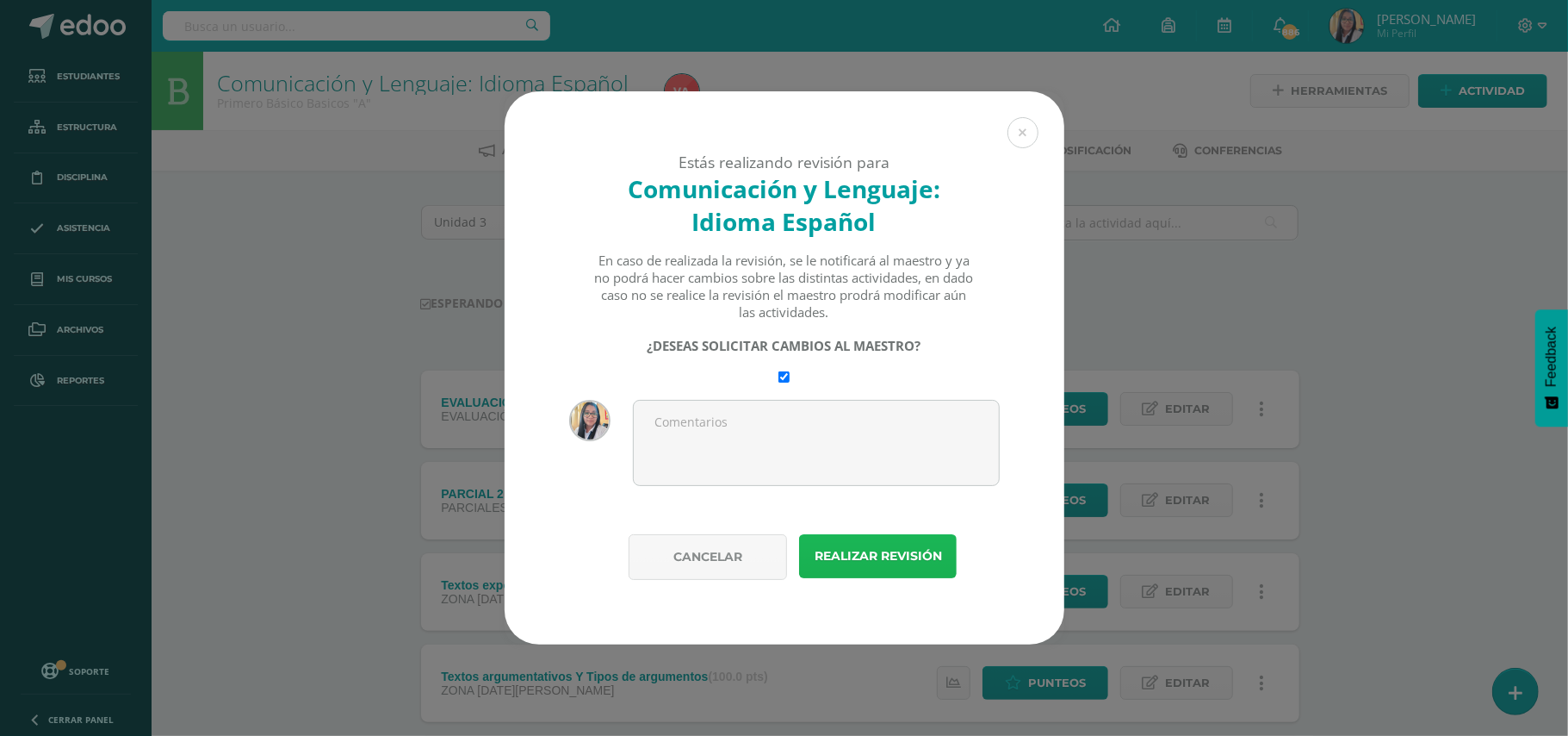
drag, startPoint x: 876, startPoint y: 565, endPoint x: 940, endPoint y: 156, distance: 414.0
click at [876, 562] on button "Realizar revisión" at bounding box center [877, 556] width 158 height 44
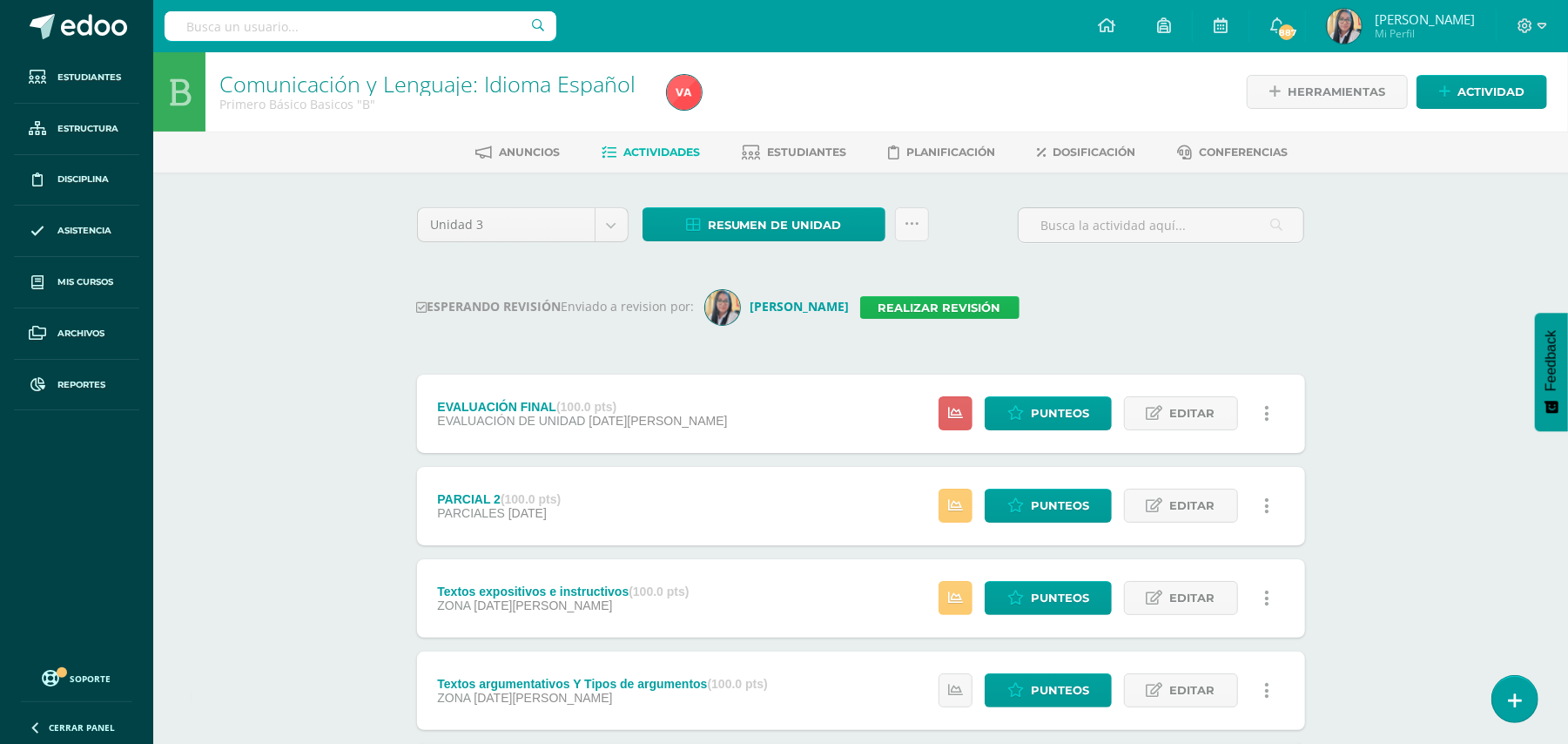
click at [951, 305] on link "Realizar revisión" at bounding box center [940, 308] width 160 height 23
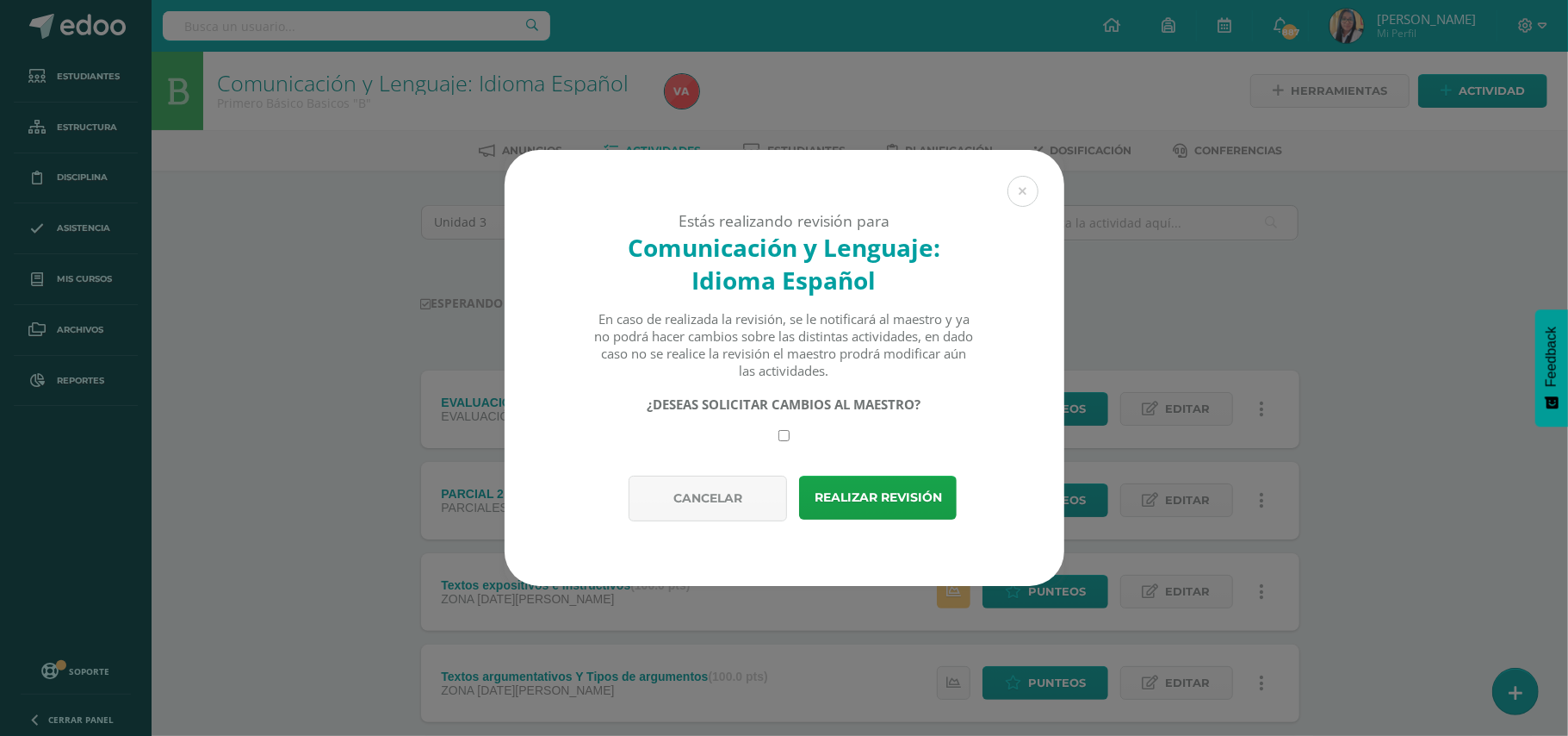
click at [780, 430] on input "checkbox" at bounding box center [784, 435] width 11 height 11
checkbox input "true"
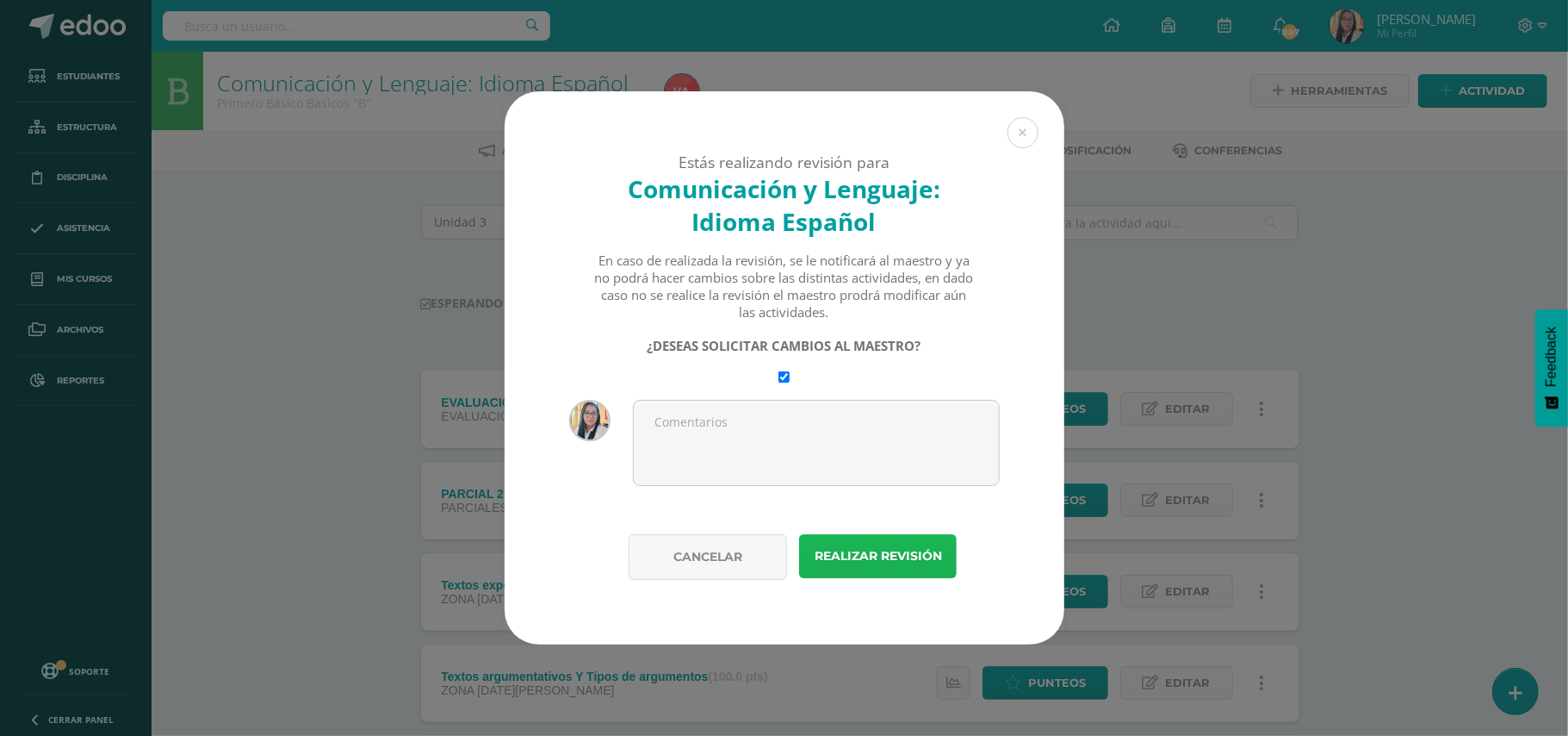
drag, startPoint x: 852, startPoint y: 558, endPoint x: 873, endPoint y: 511, distance: 51.5
click at [859, 539] on button "Realizar revisión" at bounding box center [877, 556] width 158 height 44
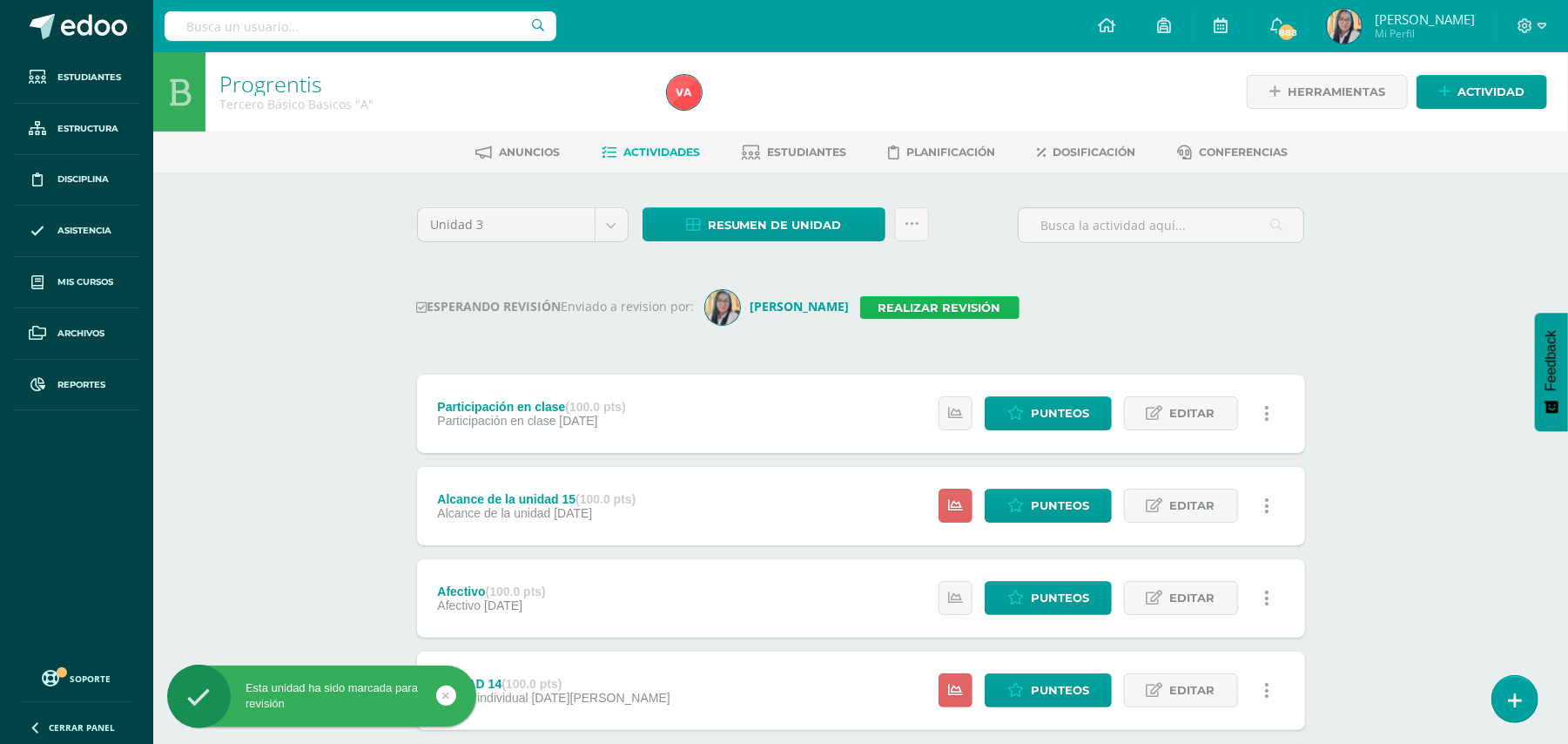
click at [921, 303] on link "Realizar revisión" at bounding box center [940, 308] width 160 height 23
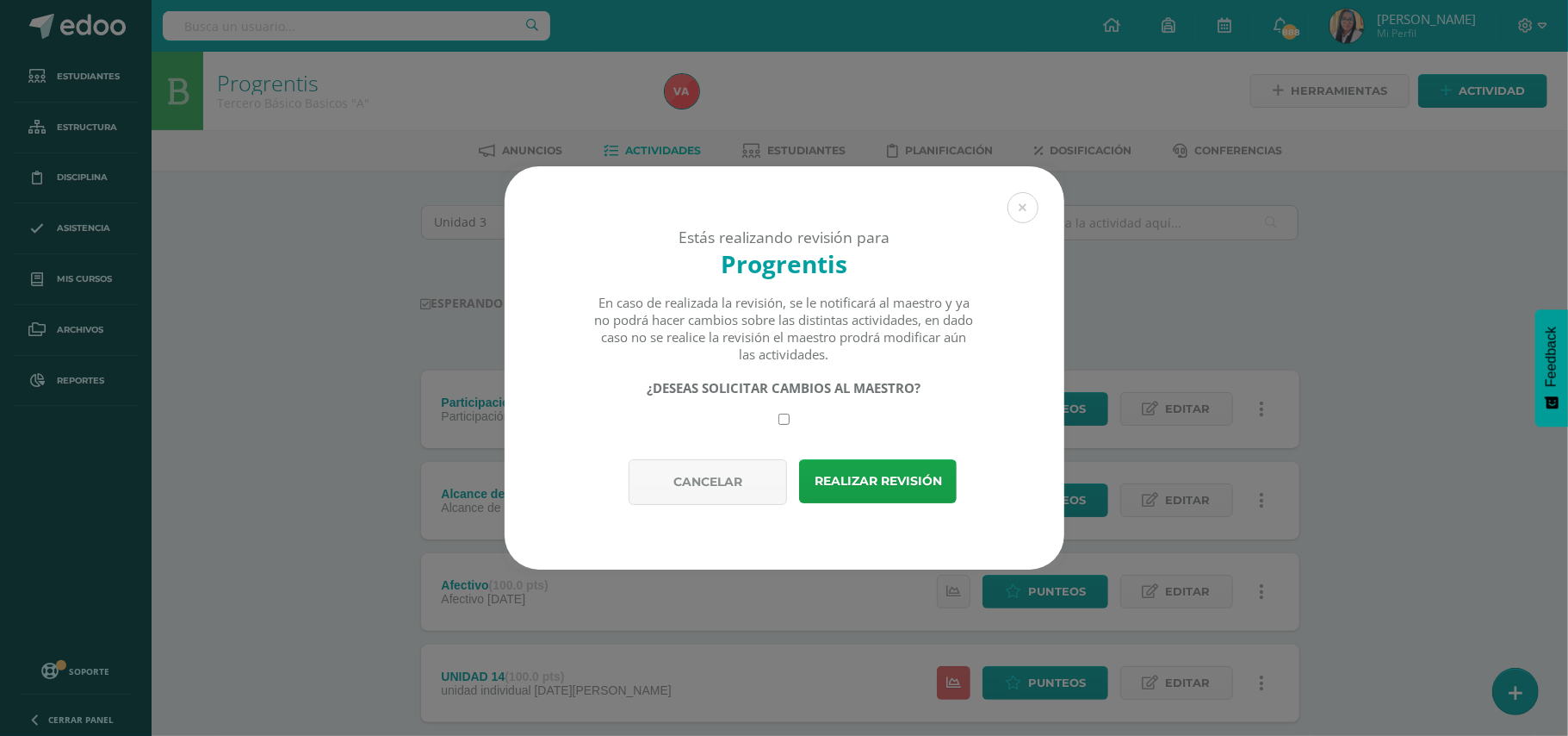
click at [787, 417] on input "checkbox" at bounding box center [784, 419] width 11 height 11
checkbox input "true"
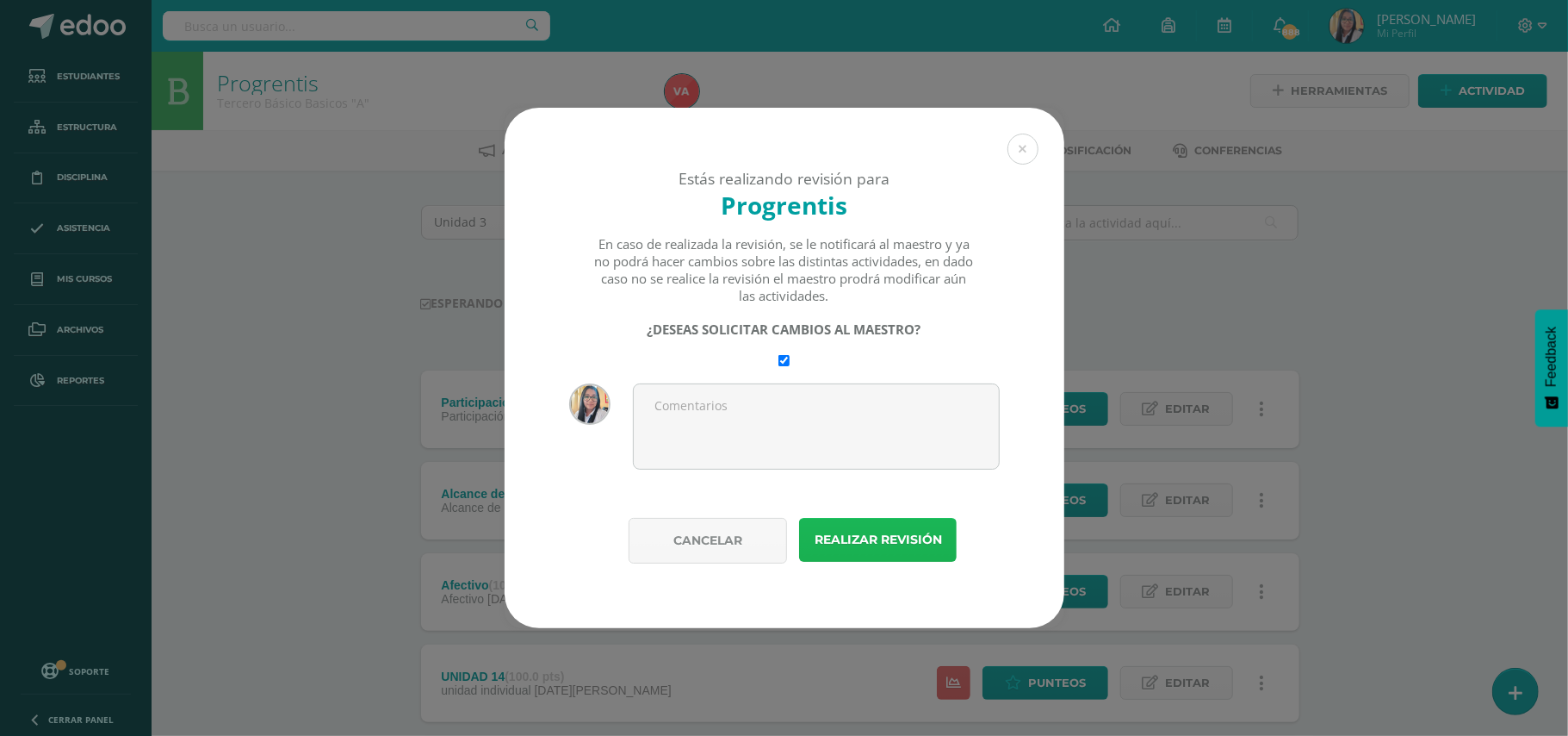
click at [848, 534] on button "Realizar revisión" at bounding box center [877, 540] width 158 height 44
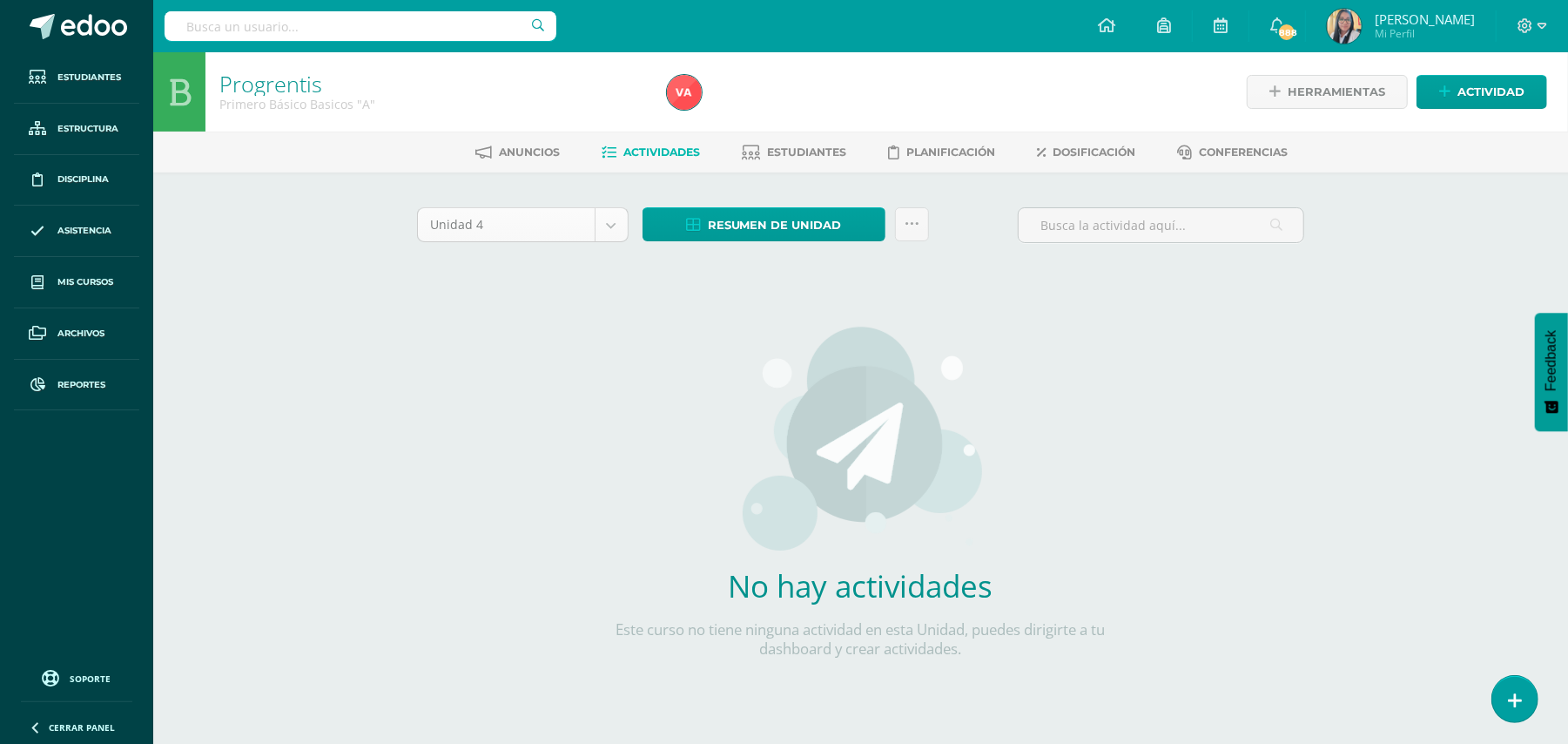
click at [604, 232] on body "Estudiantes Estructura Disciplina Asistencia Mis cursos Archivos Reportes Sopor…" at bounding box center [784, 373] width 1568 height 748
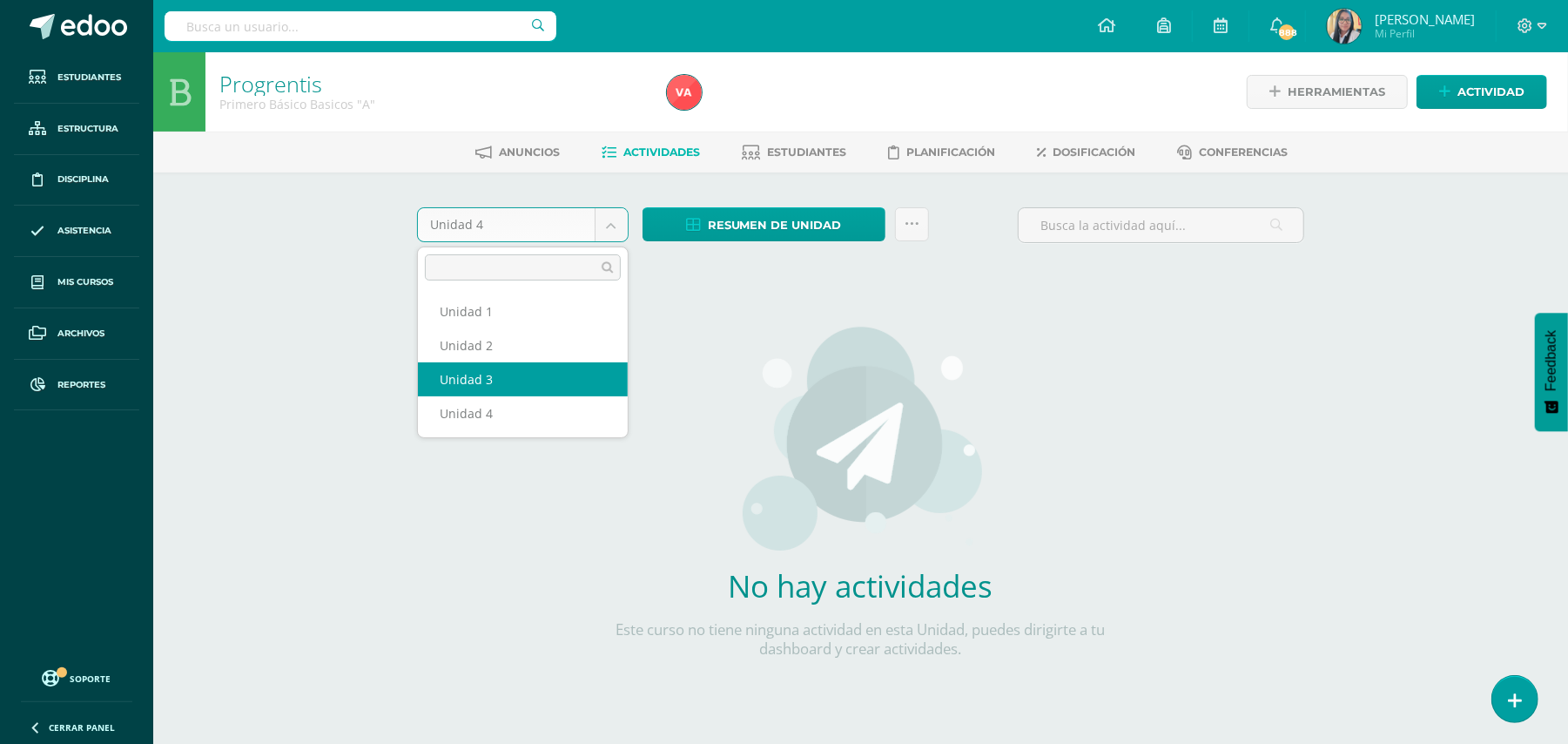
select select "Unidad 3"
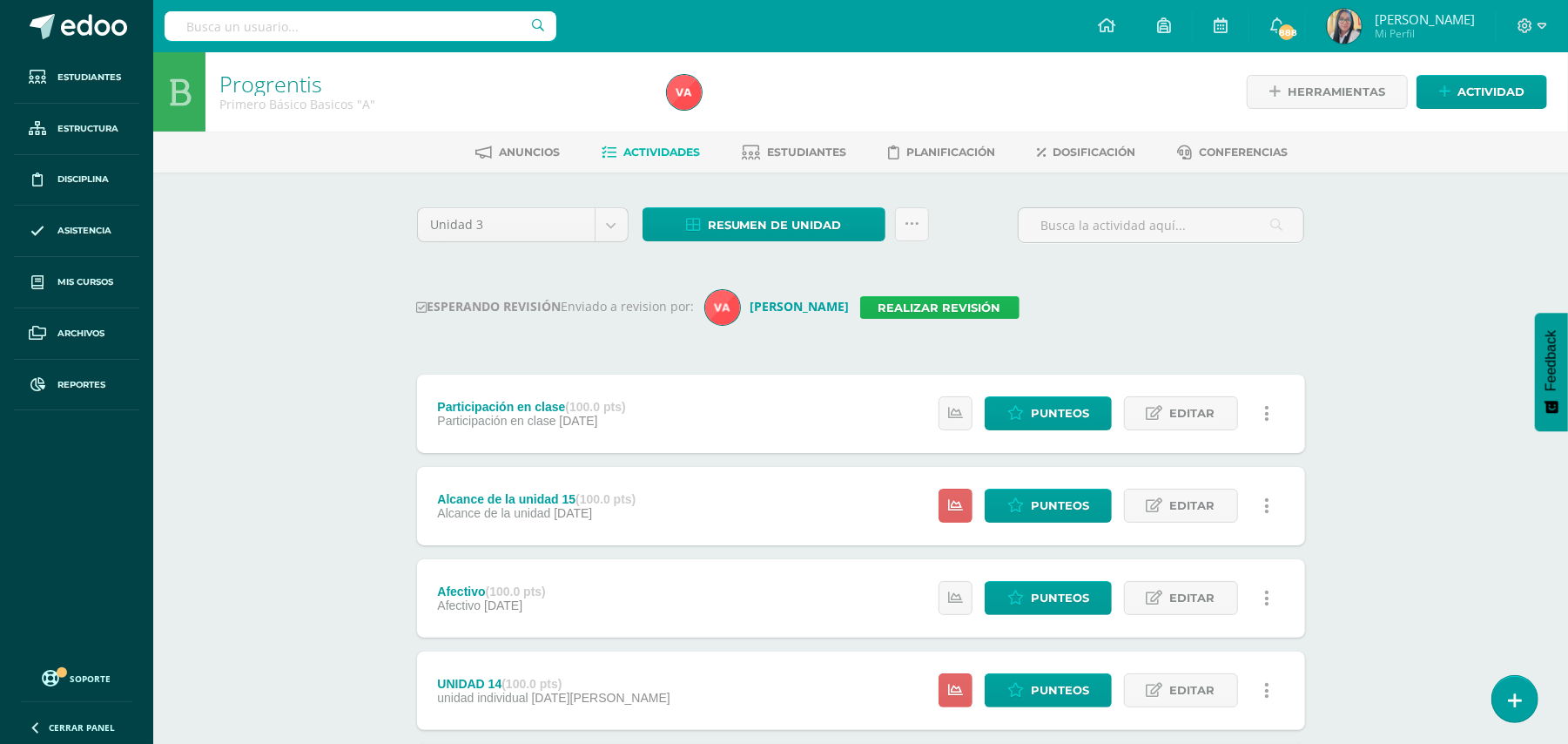
click at [870, 305] on link "Realizar revisión" at bounding box center [940, 308] width 160 height 23
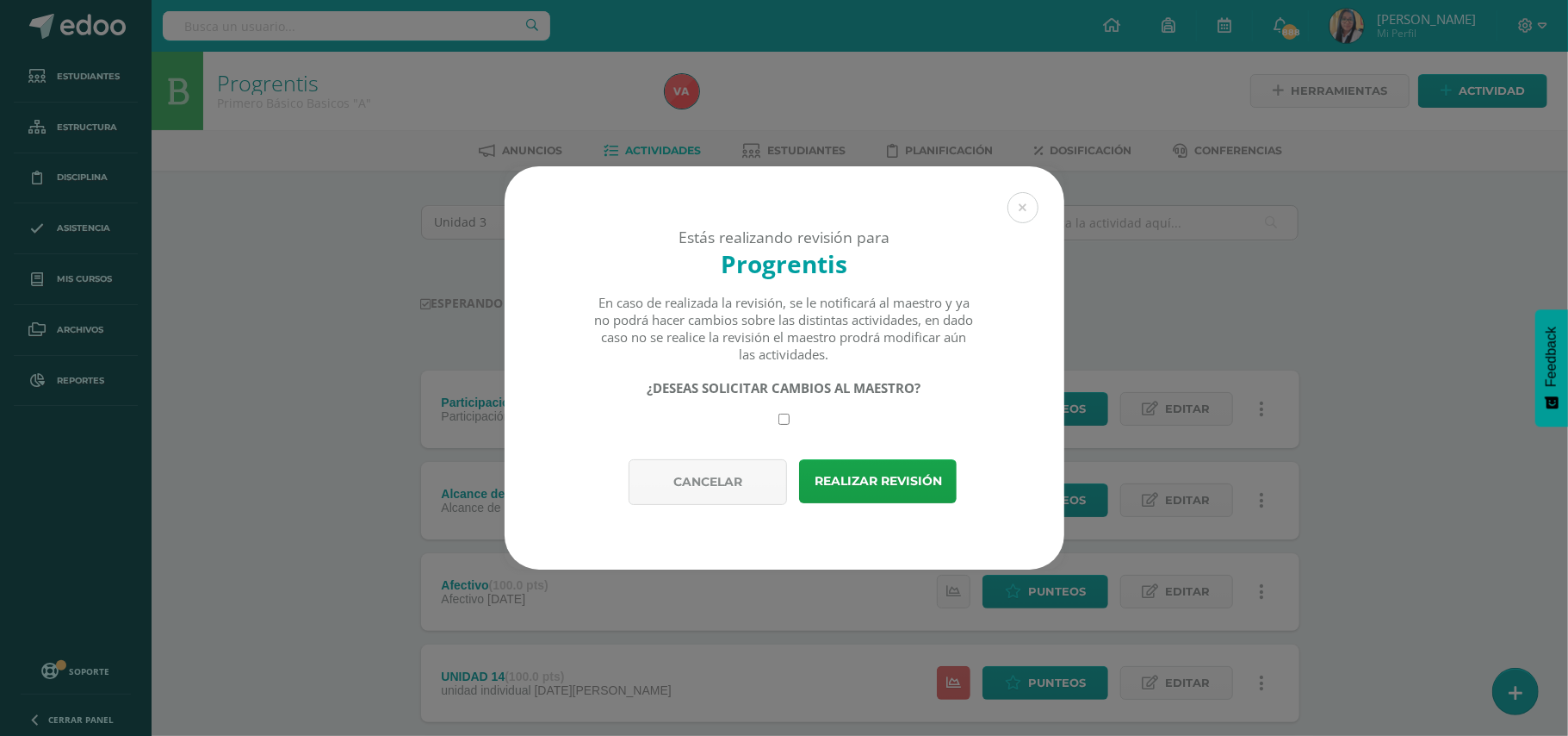
click at [784, 415] on input "checkbox" at bounding box center [784, 419] width 11 height 11
checkbox input "true"
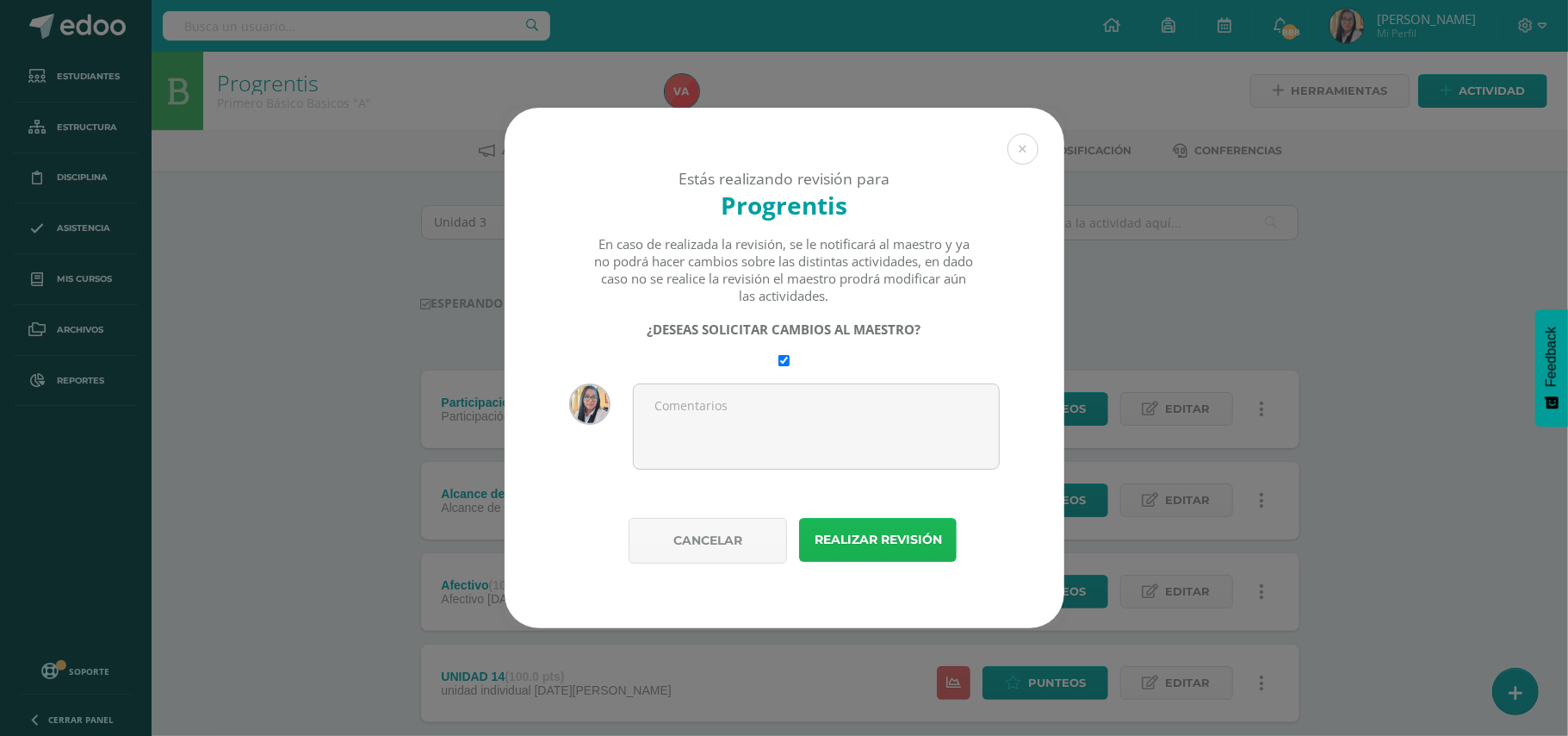
click at [869, 548] on button "Realizar revisión" at bounding box center [877, 540] width 158 height 44
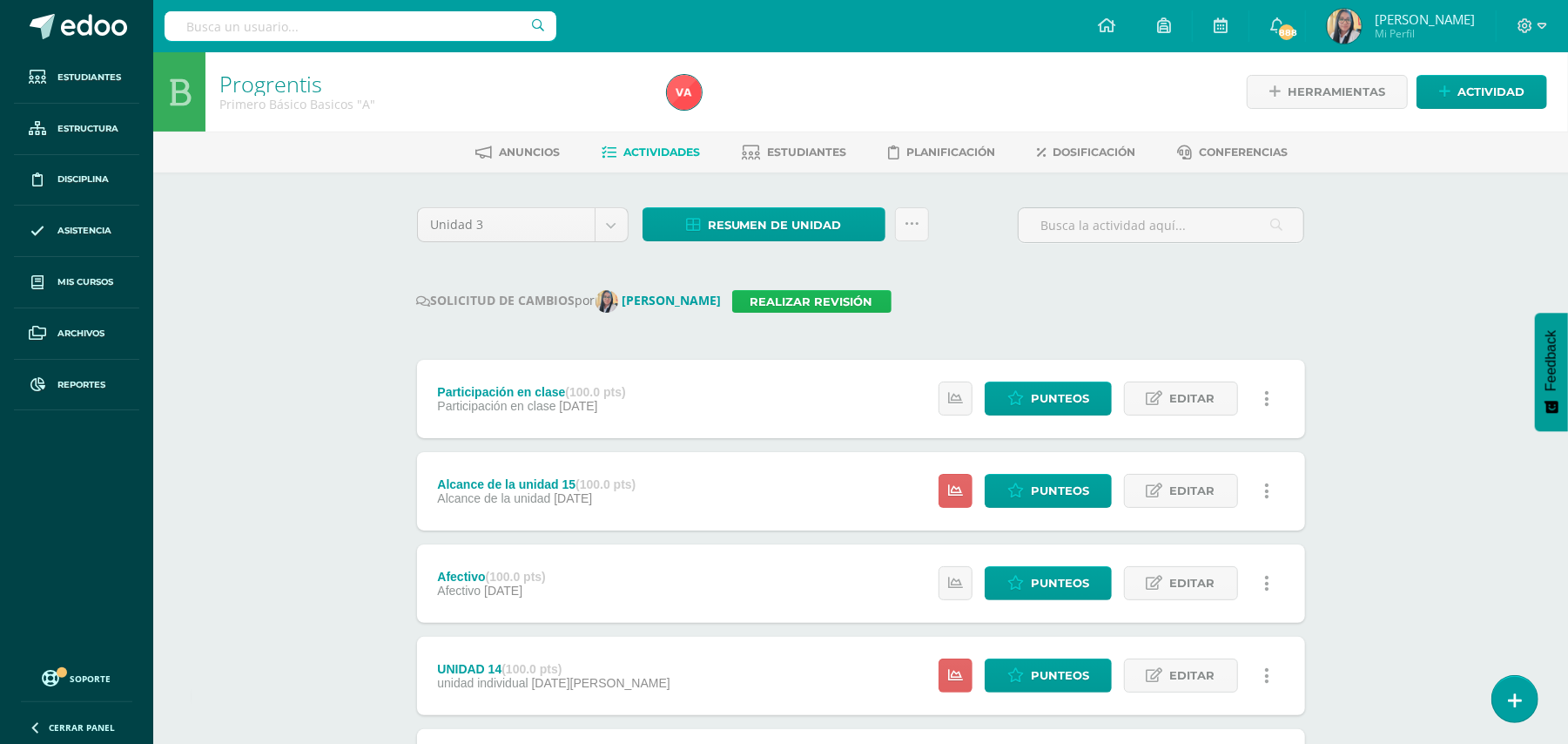
click at [818, 301] on link "Realizar revisión" at bounding box center [813, 301] width 160 height 23
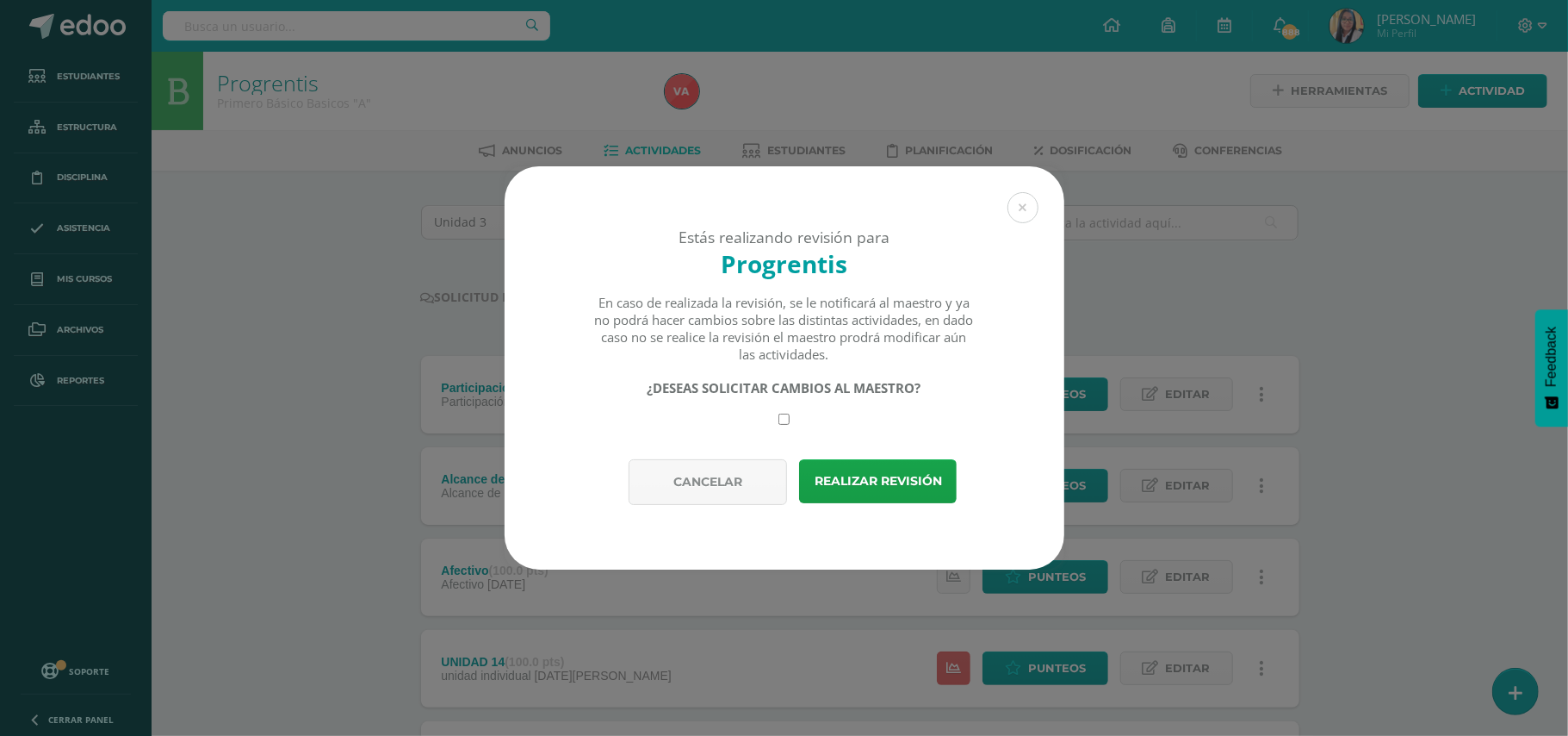
click at [786, 422] on input "checkbox" at bounding box center [784, 419] width 11 height 11
checkbox input "true"
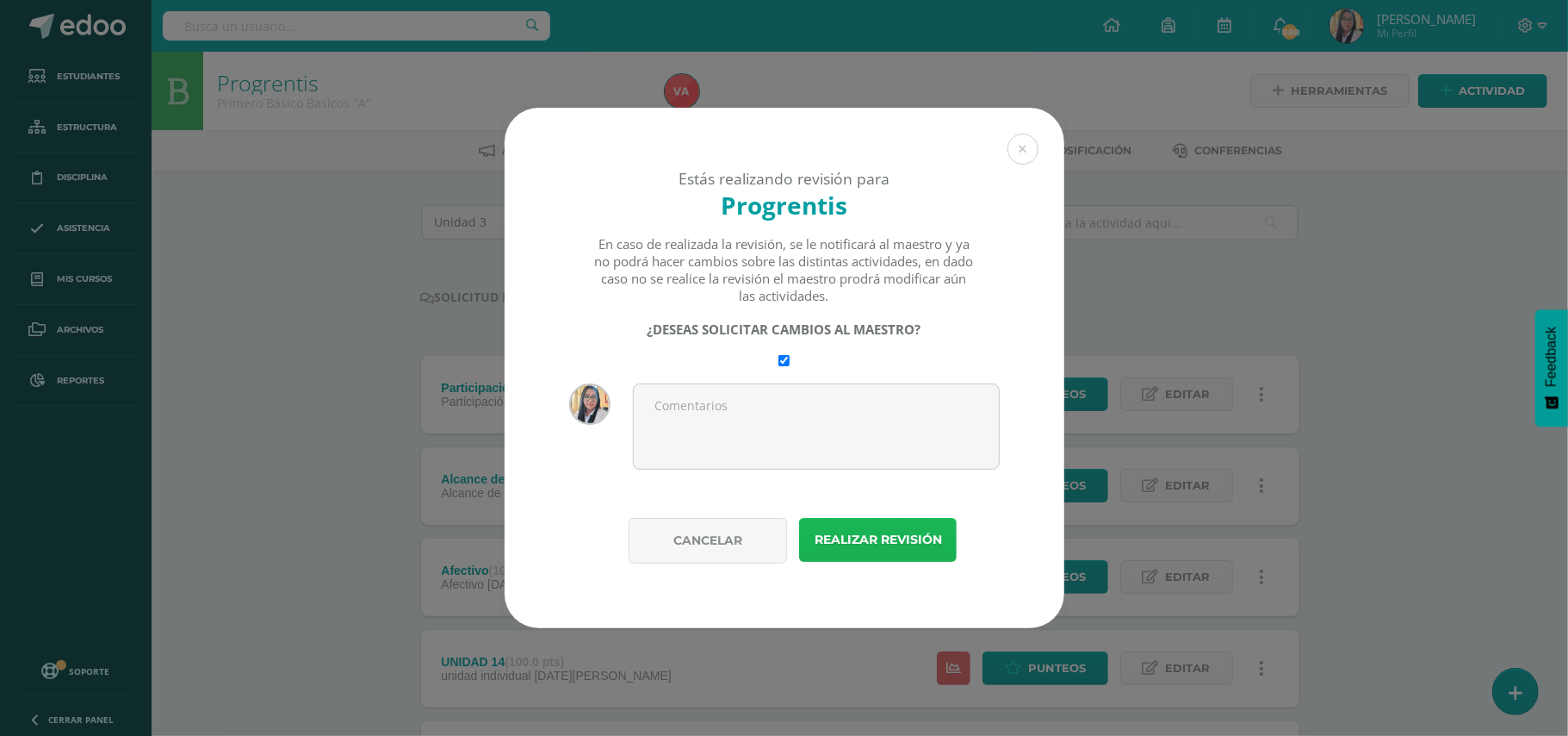
click at [862, 548] on button "Realizar revisión" at bounding box center [877, 540] width 158 height 44
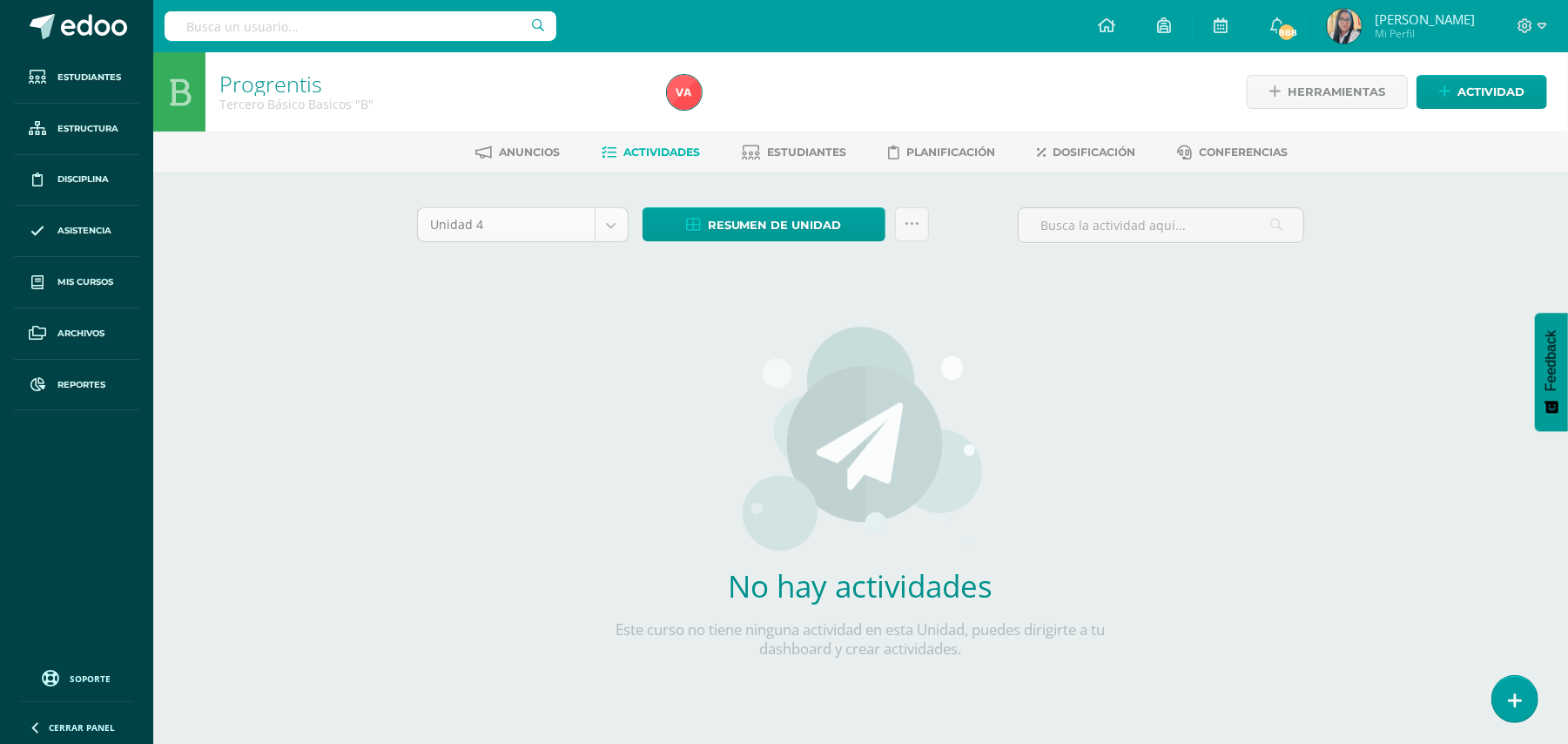
click at [609, 231] on body "Estudiantes Estructura Disciplina Asistencia Mis cursos Archivos Reportes Sopor…" at bounding box center [784, 373] width 1568 height 748
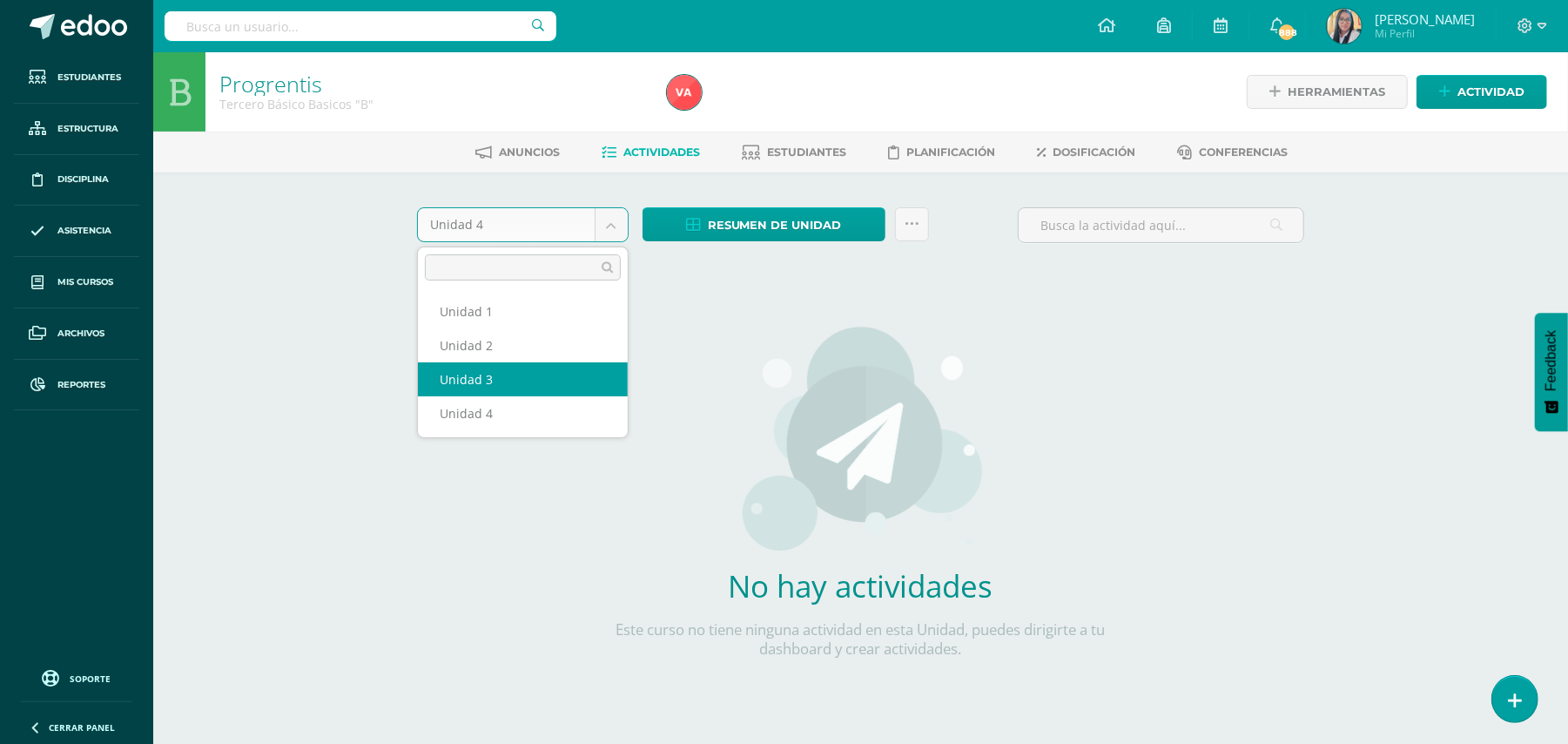
select select "Unidad 3"
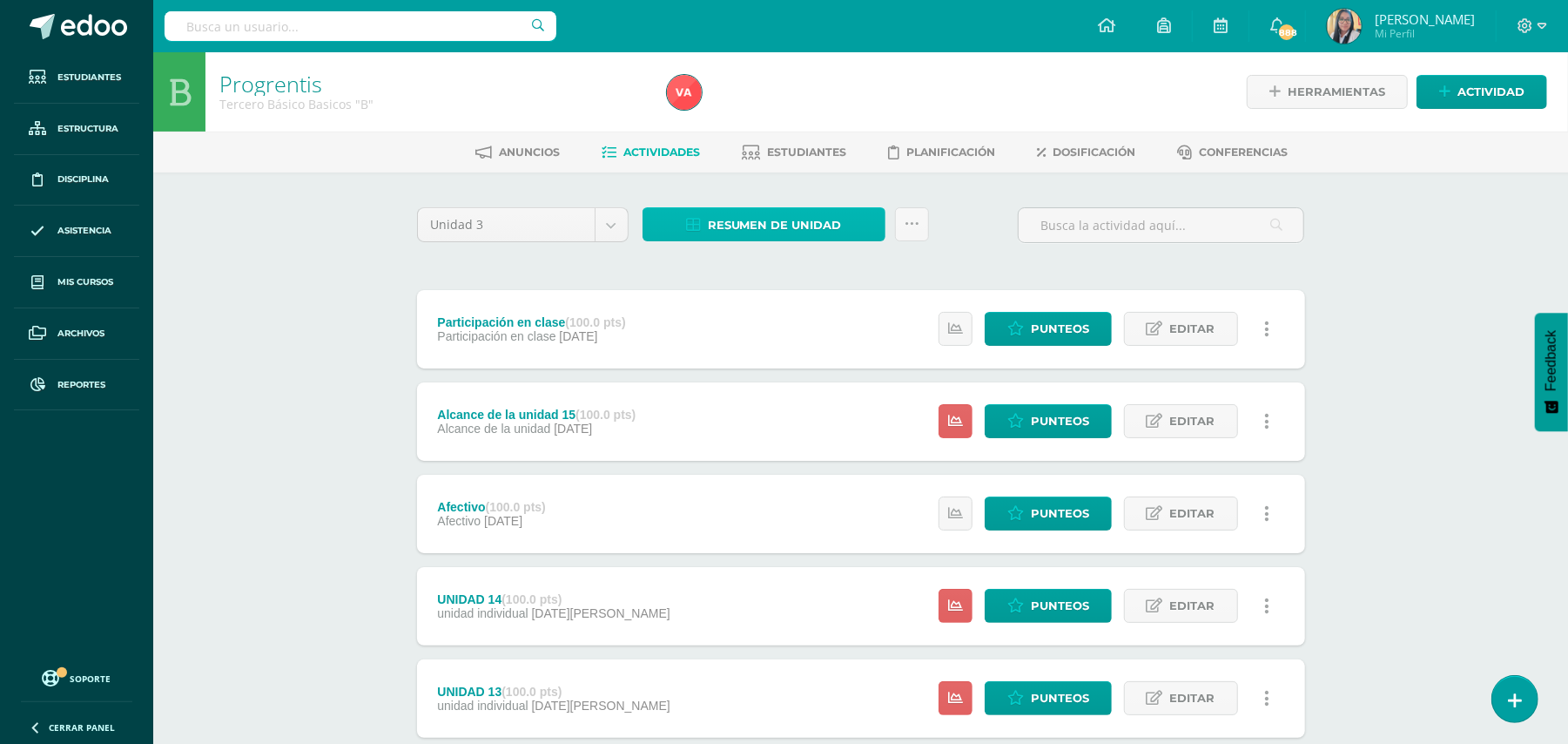
click at [785, 226] on span "Resumen de unidad" at bounding box center [774, 225] width 134 height 32
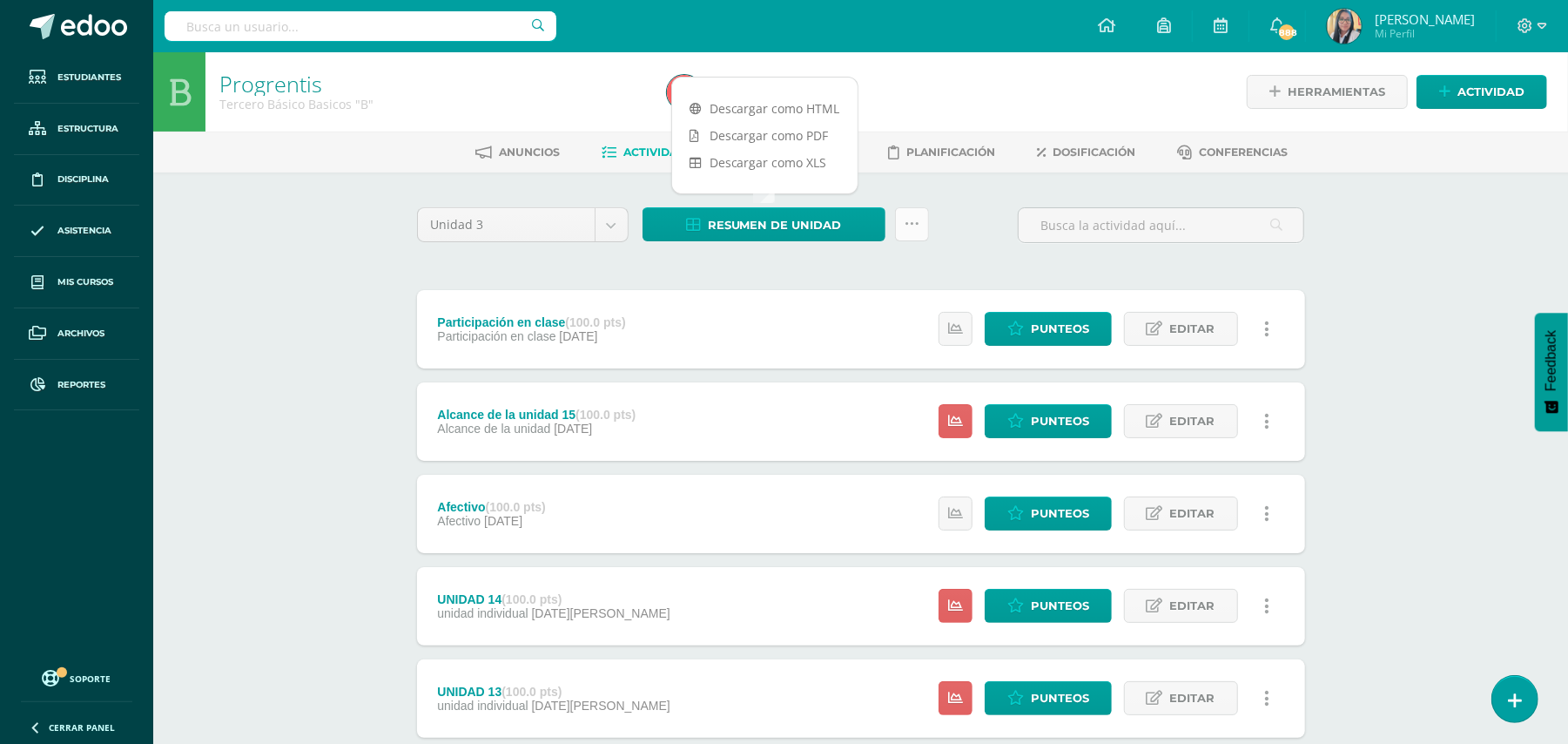
click at [905, 228] on icon at bounding box center [912, 224] width 15 height 15
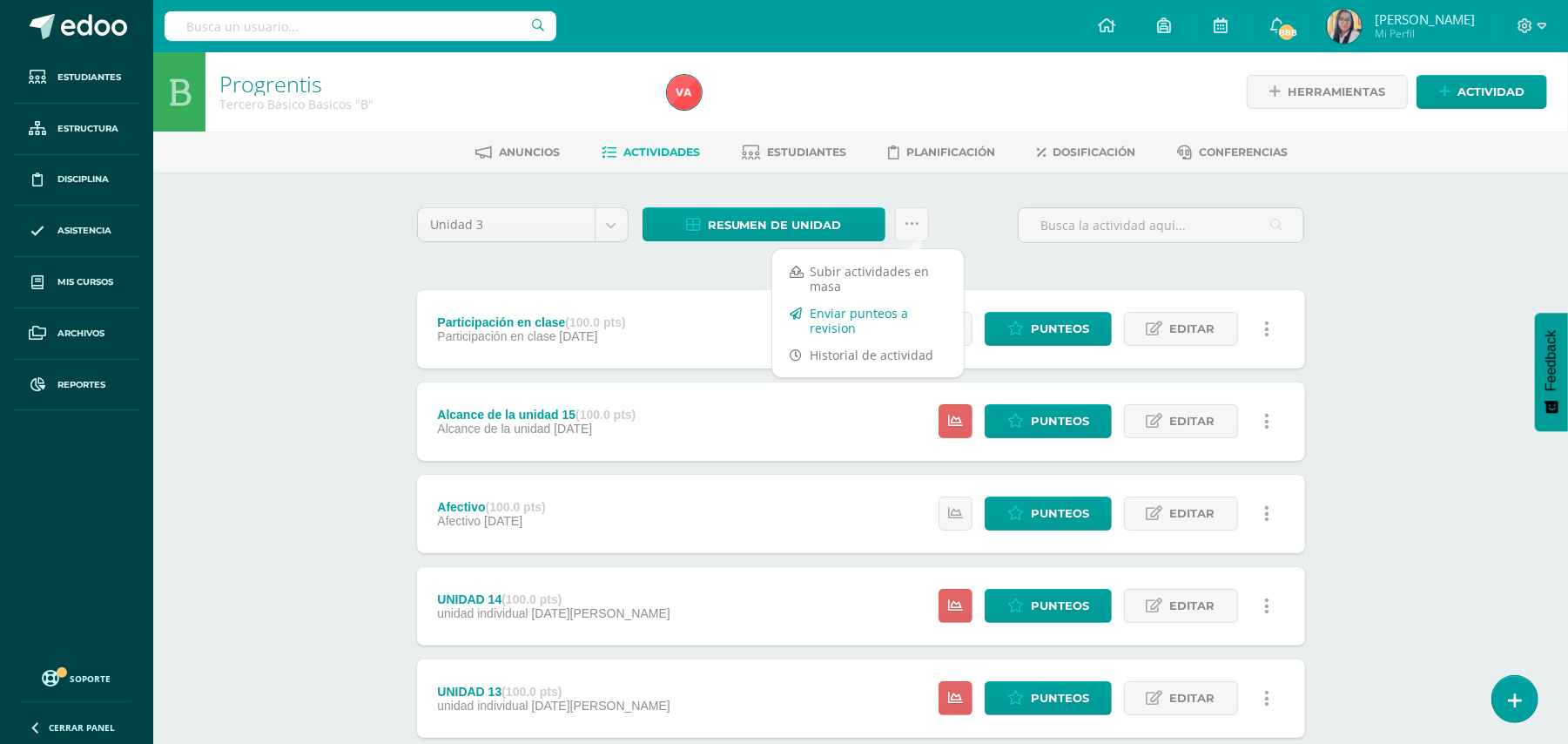
click at [829, 318] on link "Enviar punteos a revision" at bounding box center [869, 320] width 192 height 42
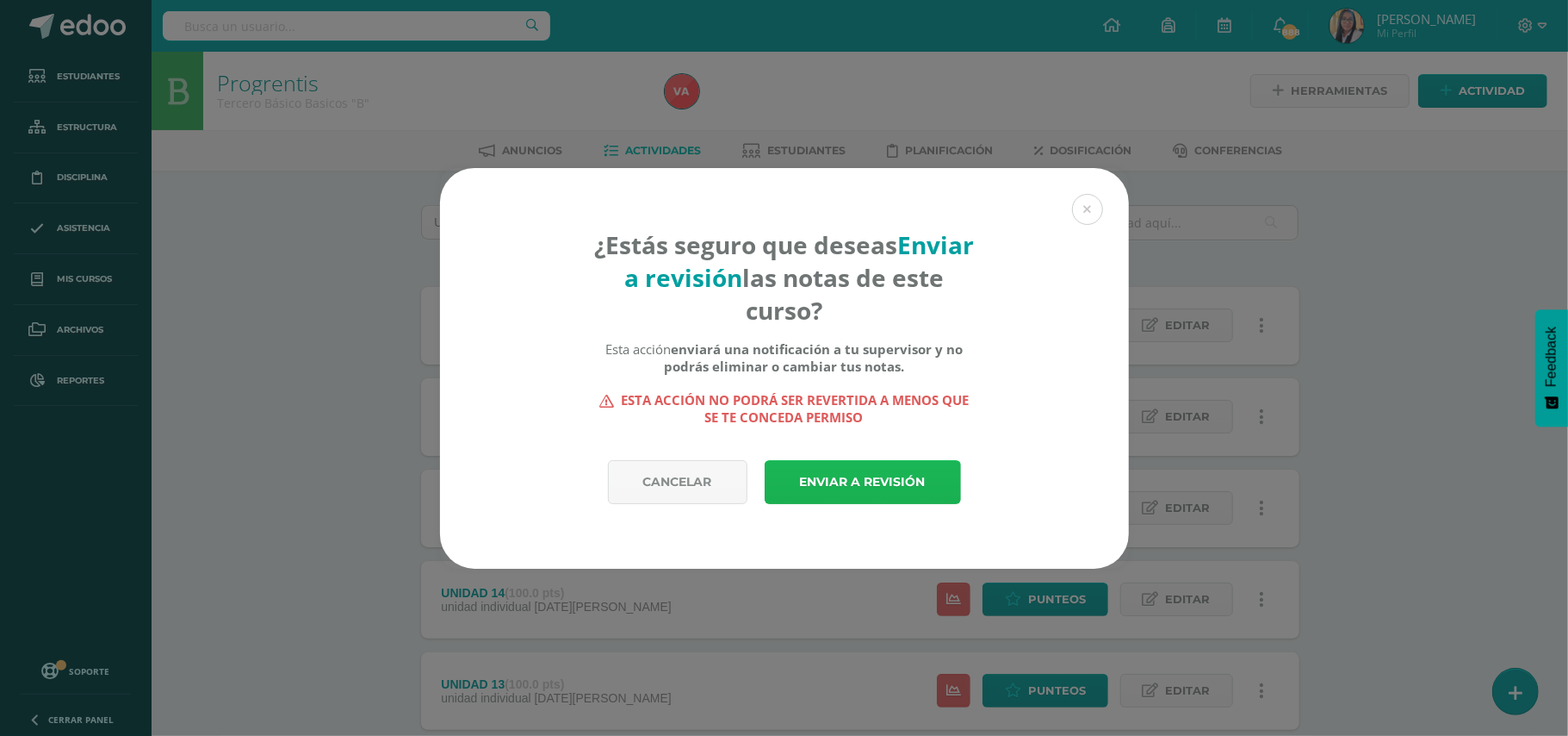
click at [846, 474] on link "Enviar a revisión" at bounding box center [862, 481] width 196 height 44
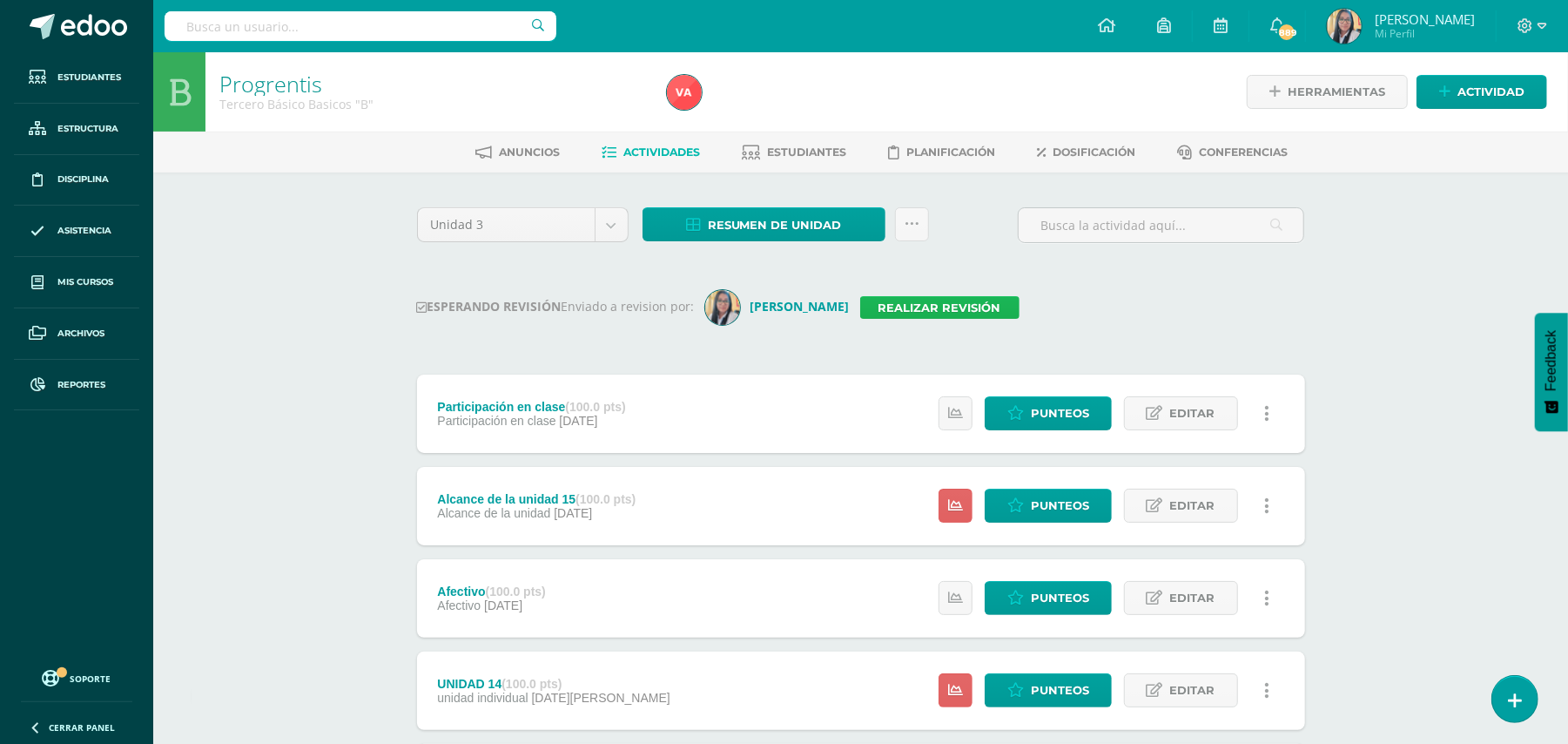
click at [939, 301] on link "Realizar revisión" at bounding box center [940, 308] width 160 height 23
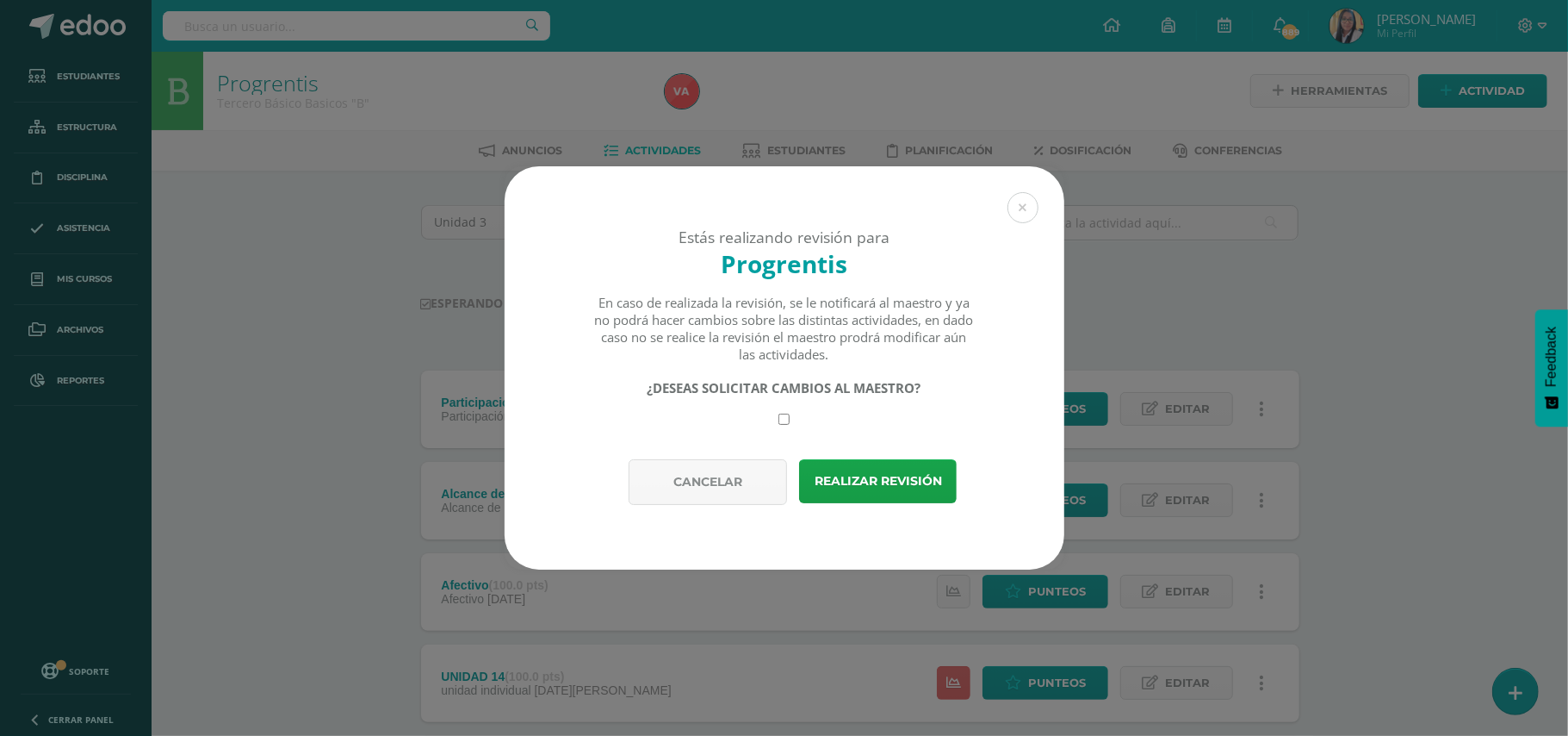
click at [784, 420] on input "checkbox" at bounding box center [784, 419] width 11 height 11
checkbox input "true"
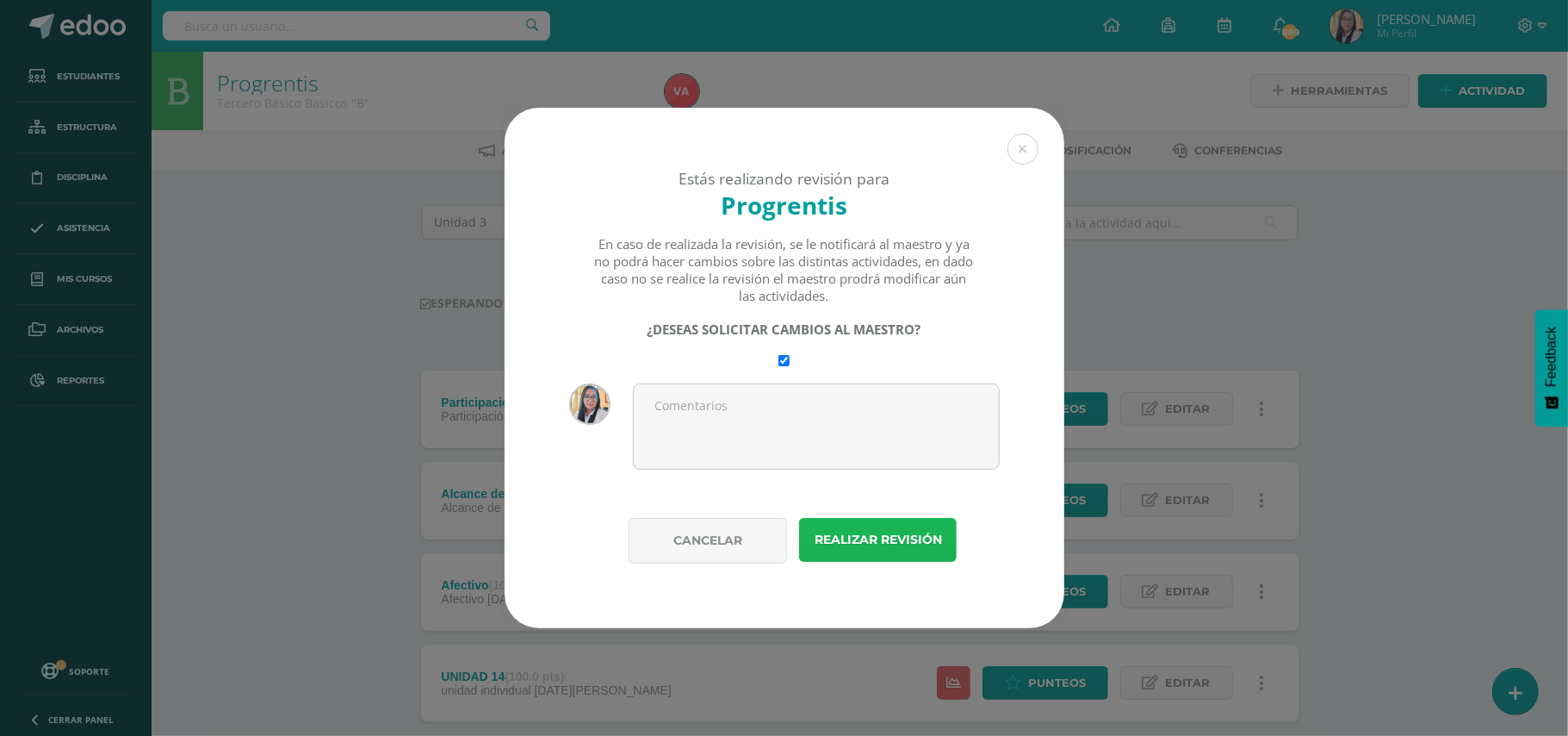
click at [850, 532] on button "Realizar revisión" at bounding box center [877, 540] width 158 height 44
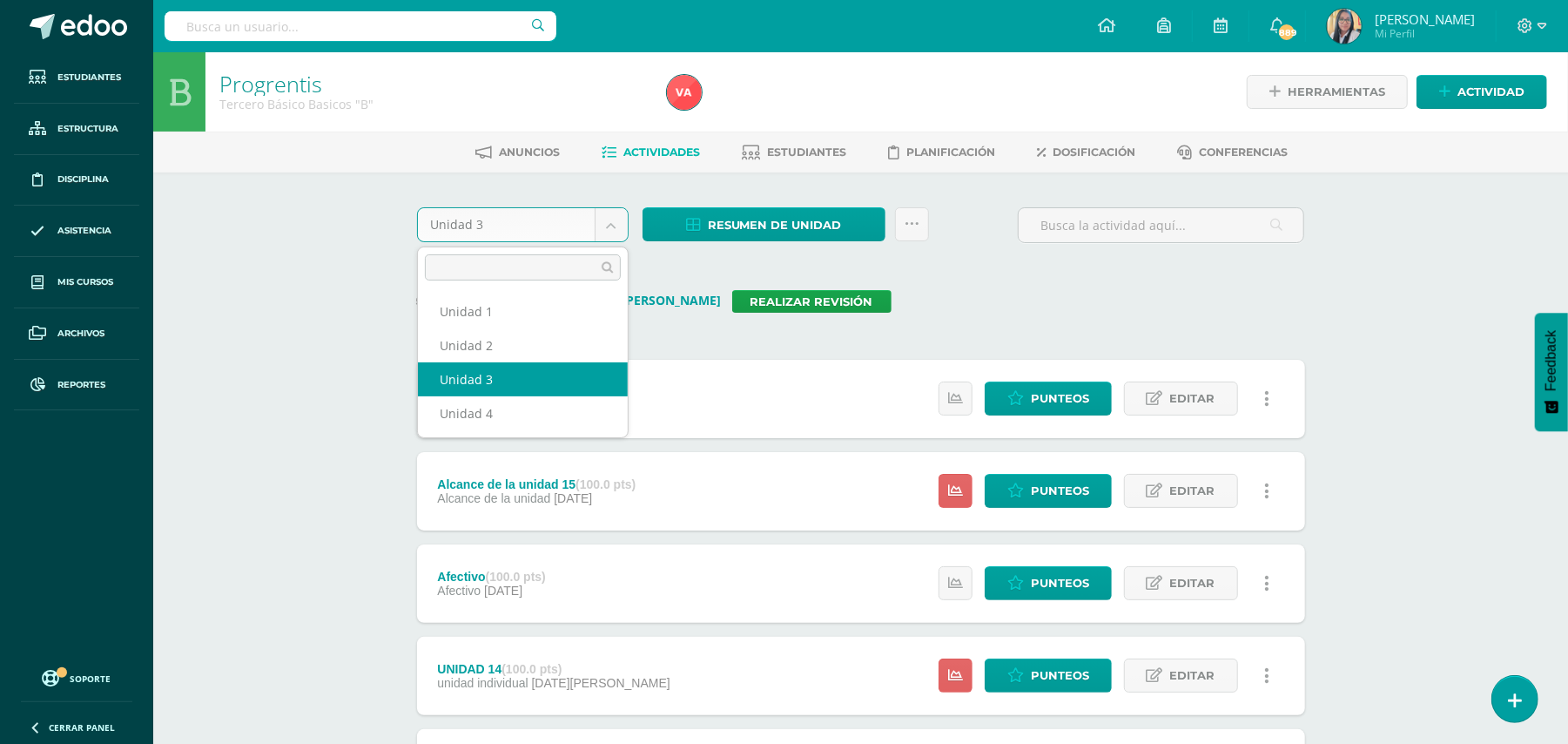
click at [621, 226] on body "Revisión guardada y notificada Estudiantes Estructura Disciplina Asistencia Mis…" at bounding box center [784, 600] width 1568 height 1200
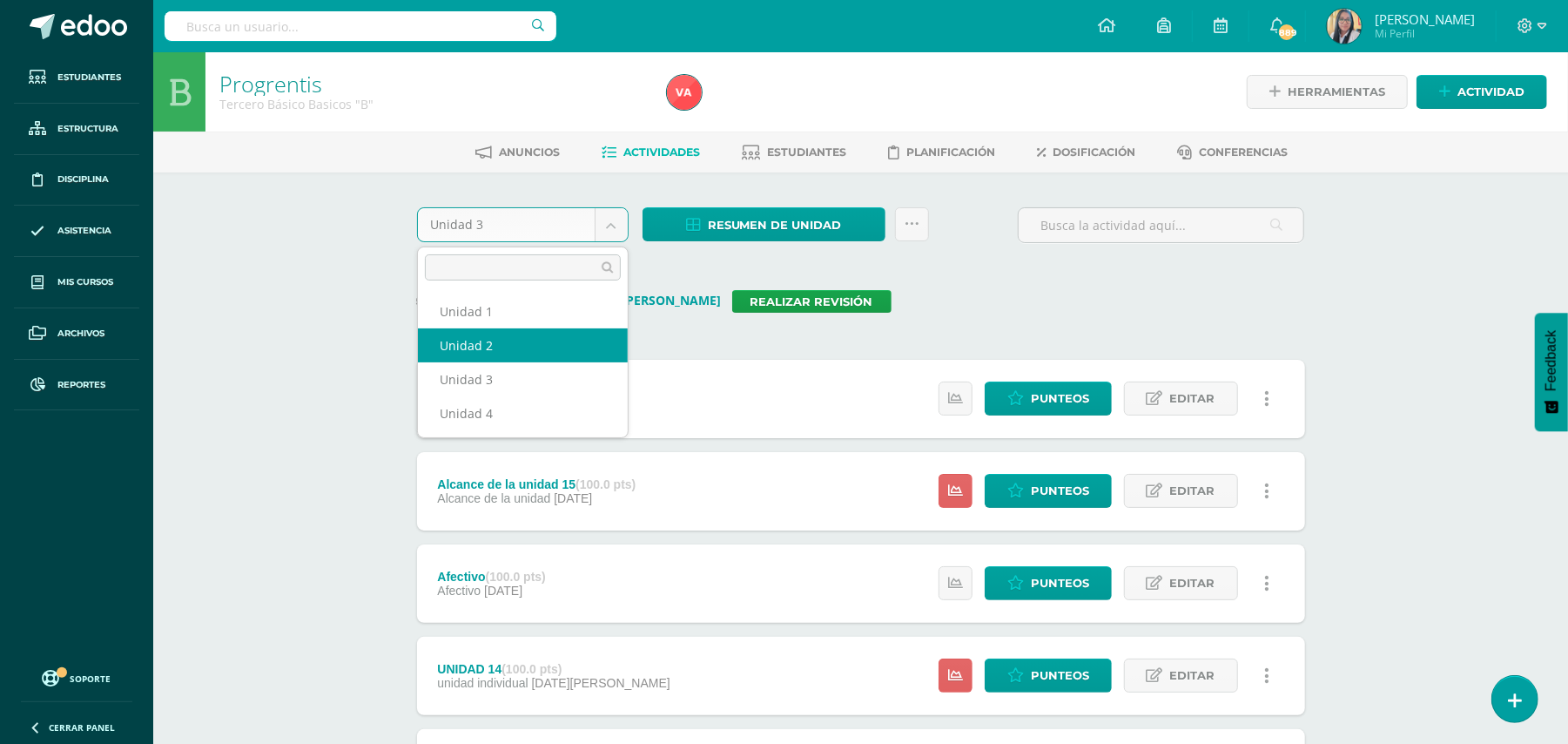
select select "Unidad 2"
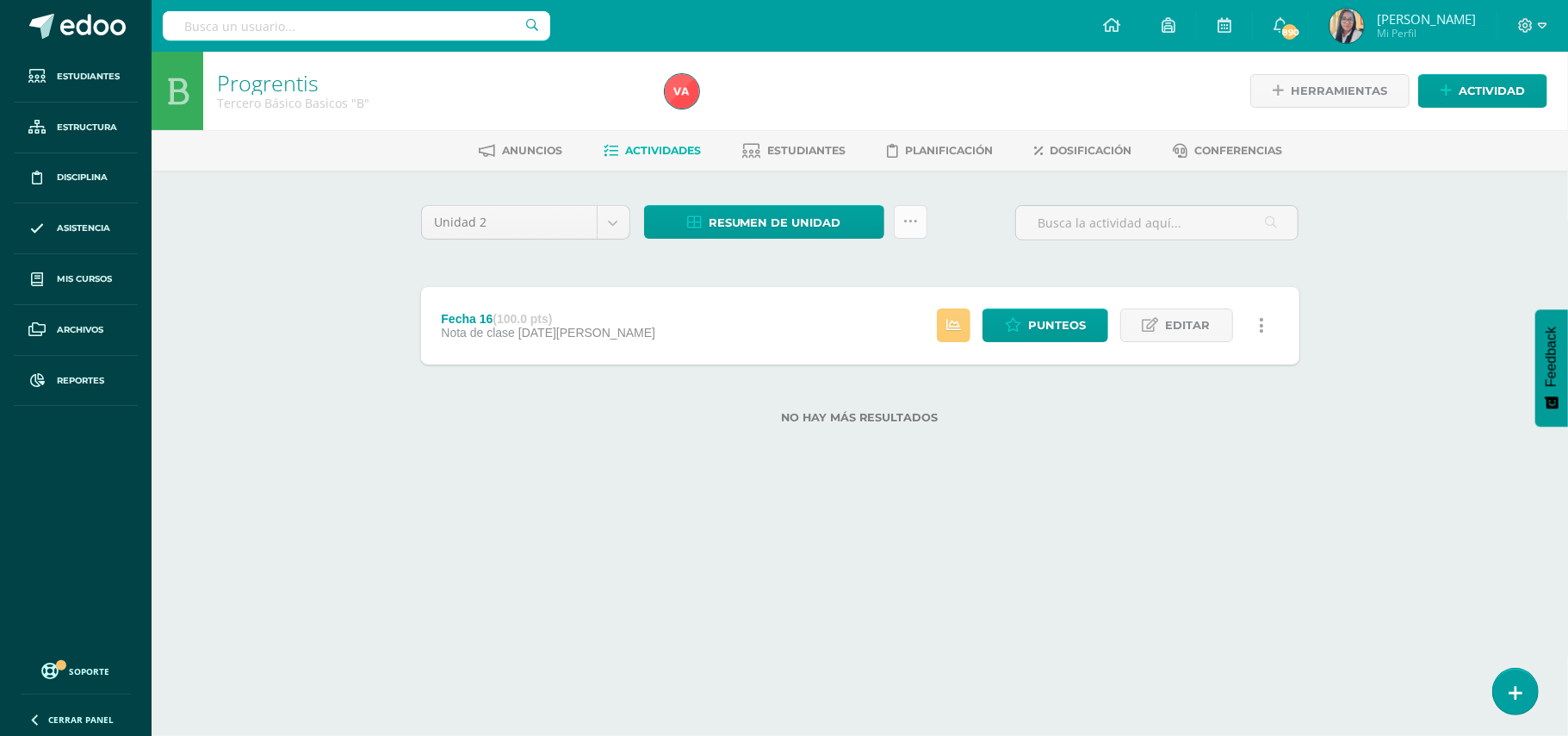
click at [909, 218] on icon at bounding box center [910, 222] width 15 height 15
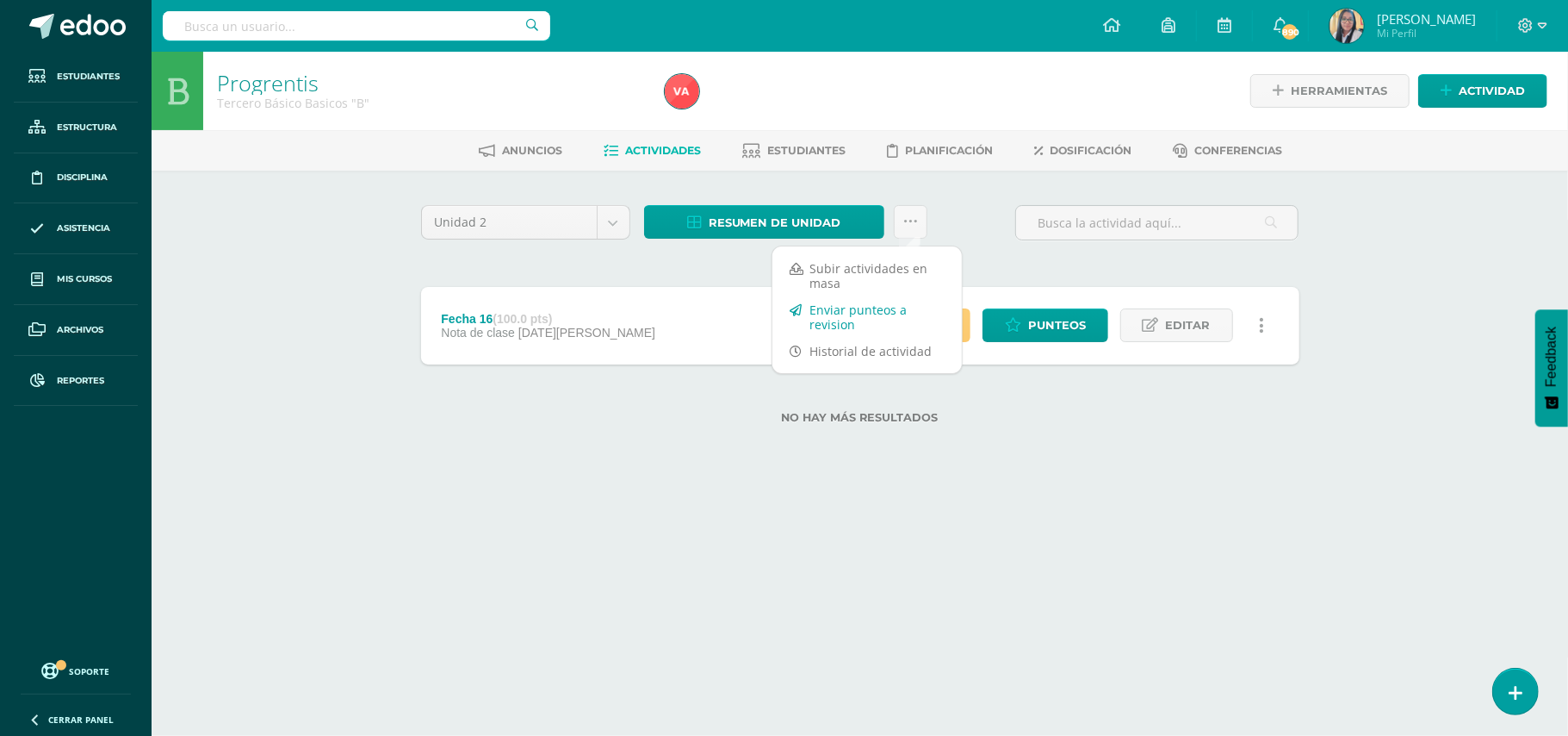
click at [833, 327] on link "Enviar punteos a revision" at bounding box center [867, 317] width 190 height 41
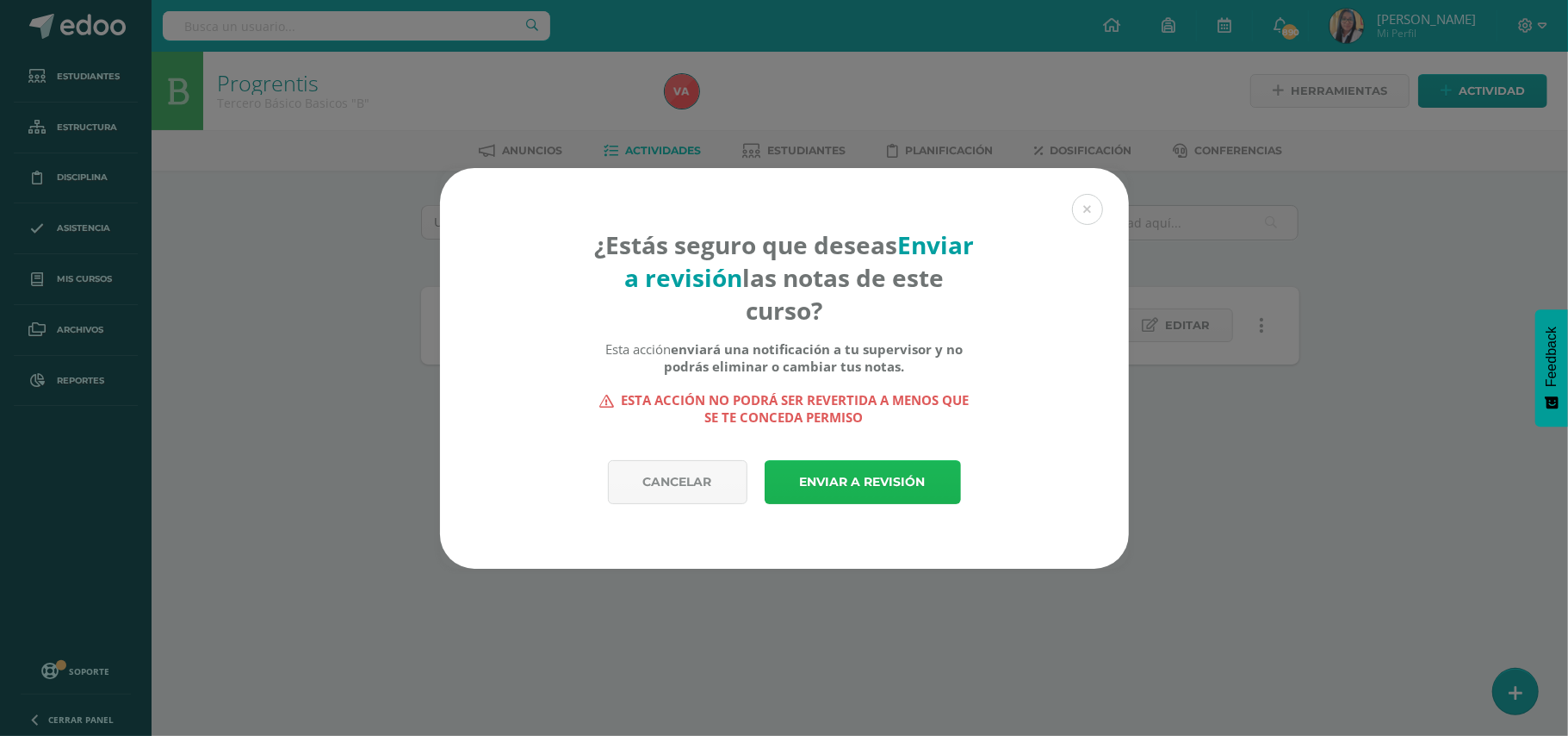
click at [845, 480] on link "Enviar a revisión" at bounding box center [862, 481] width 196 height 44
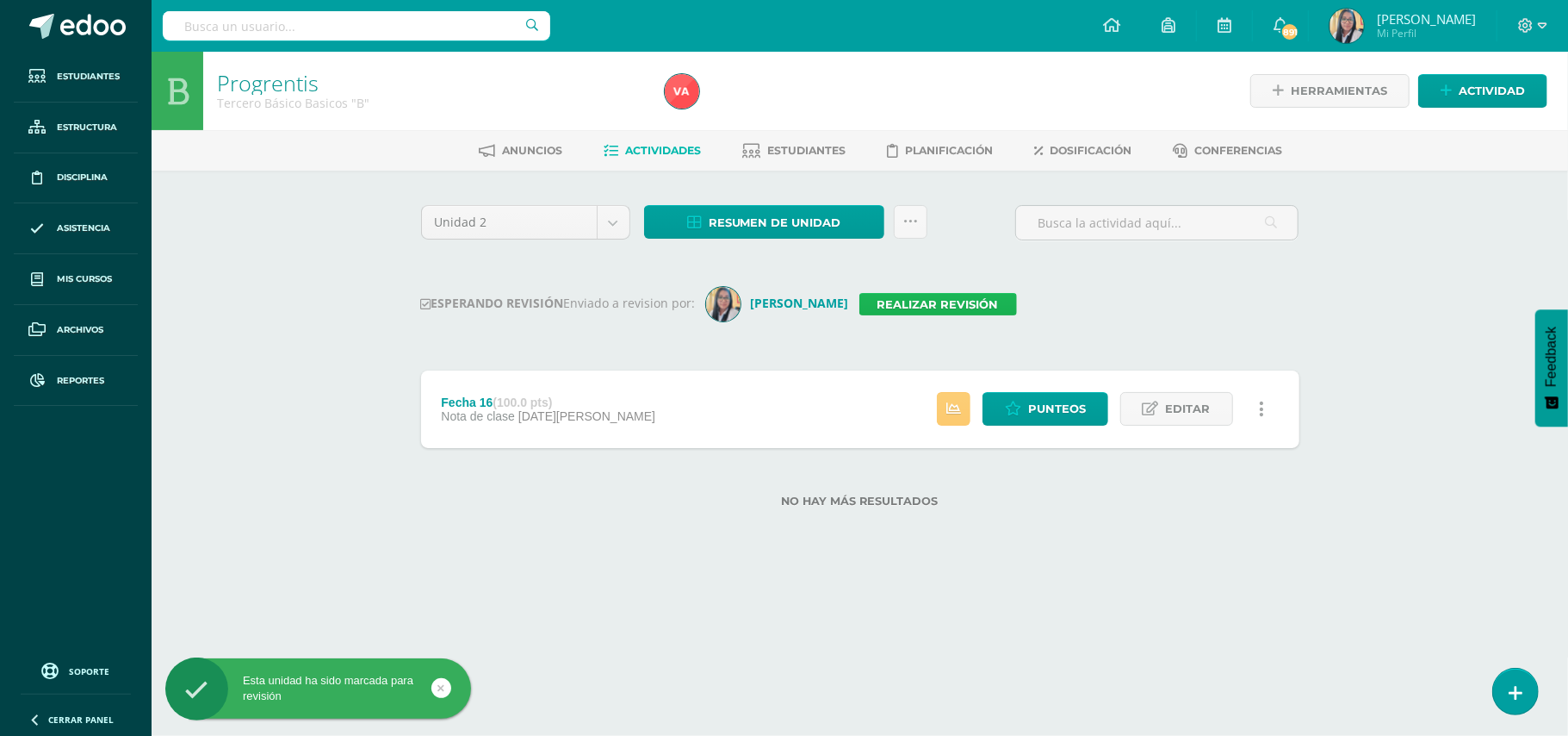
click at [972, 304] on link "Realizar revisión" at bounding box center [938, 305] width 158 height 23
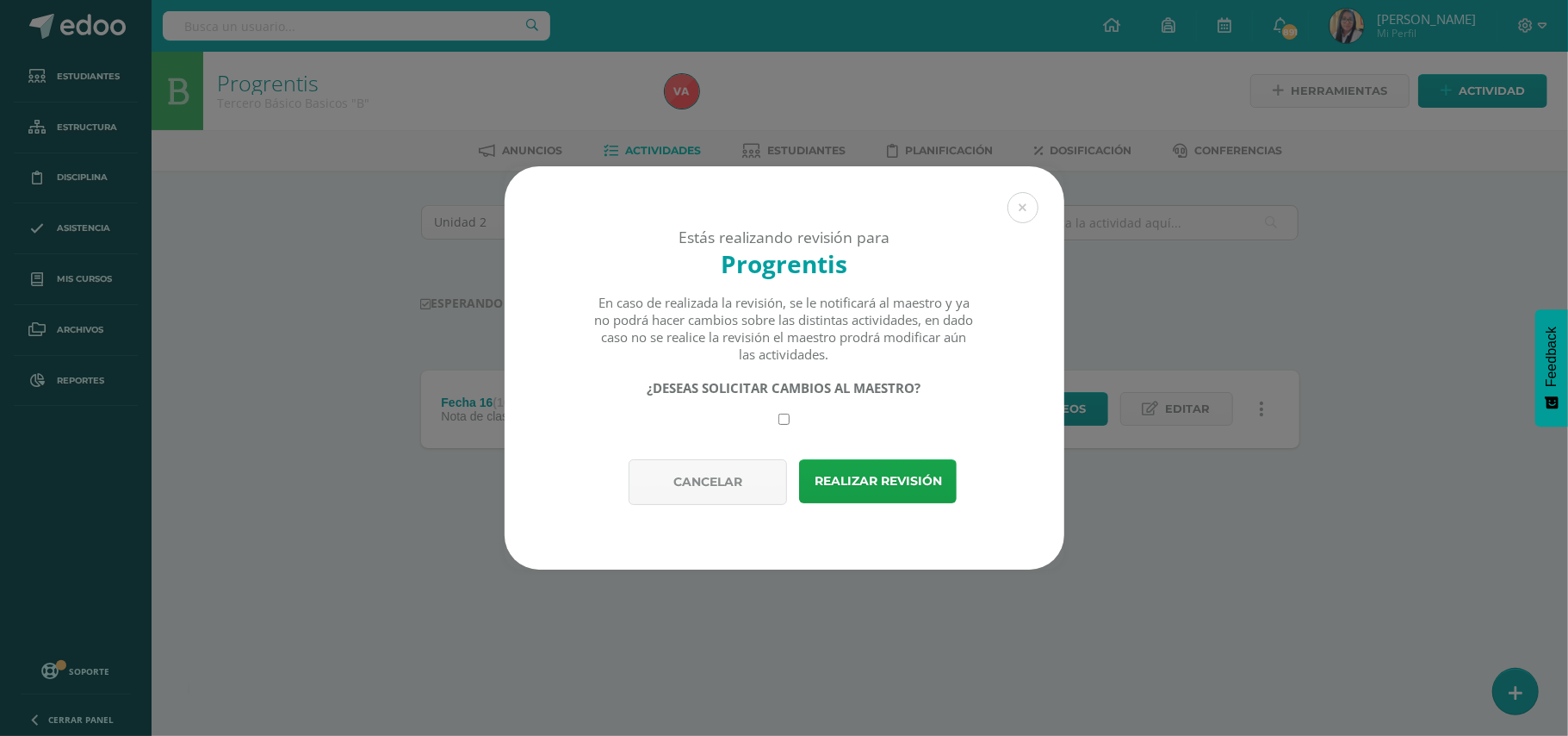
click at [784, 417] on input "checkbox" at bounding box center [784, 419] width 11 height 11
checkbox input "true"
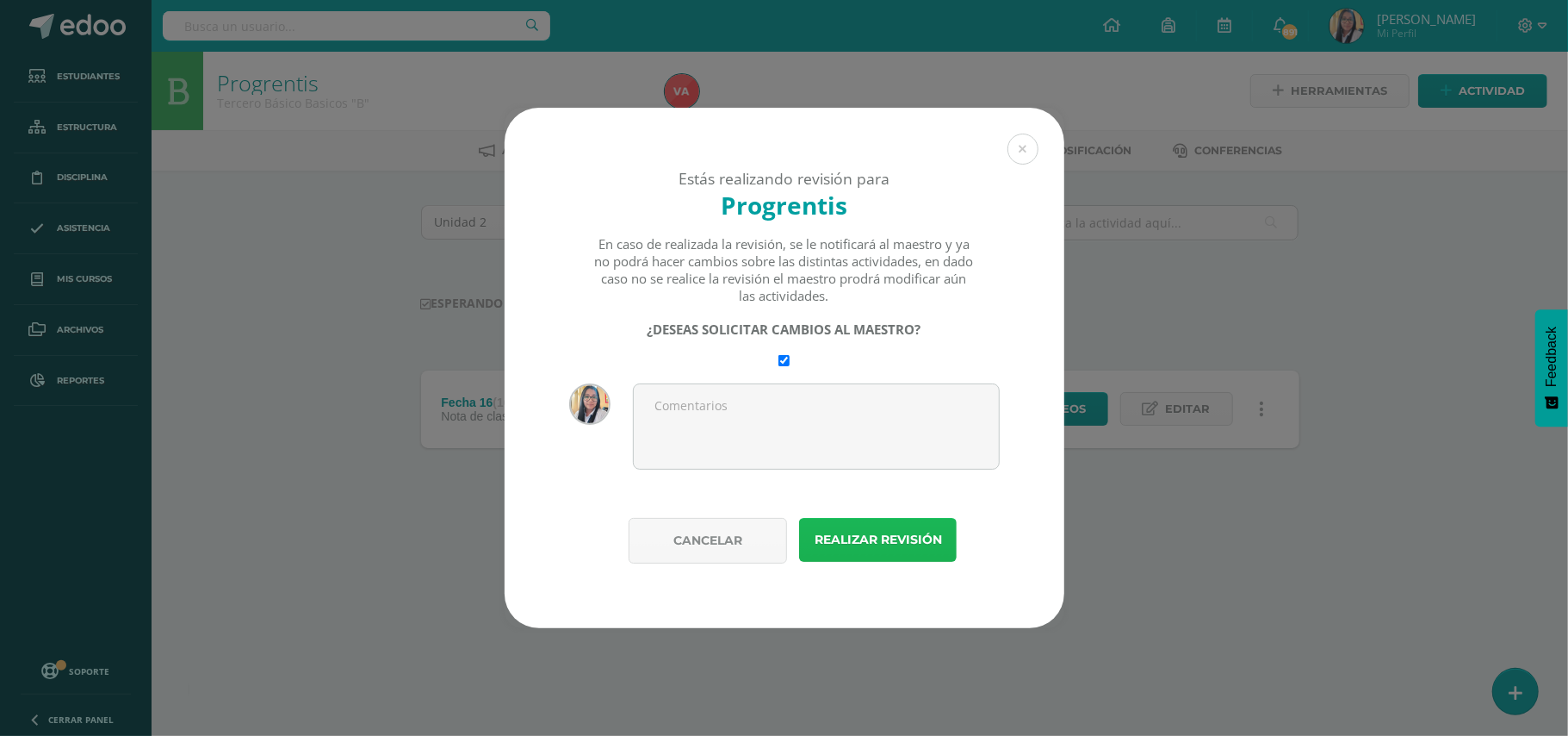
drag, startPoint x: 839, startPoint y: 530, endPoint x: 854, endPoint y: 522, distance: 17.0
click at [840, 530] on button "Realizar revisión" at bounding box center [877, 540] width 158 height 44
